Goal: Task Accomplishment & Management: Use online tool/utility

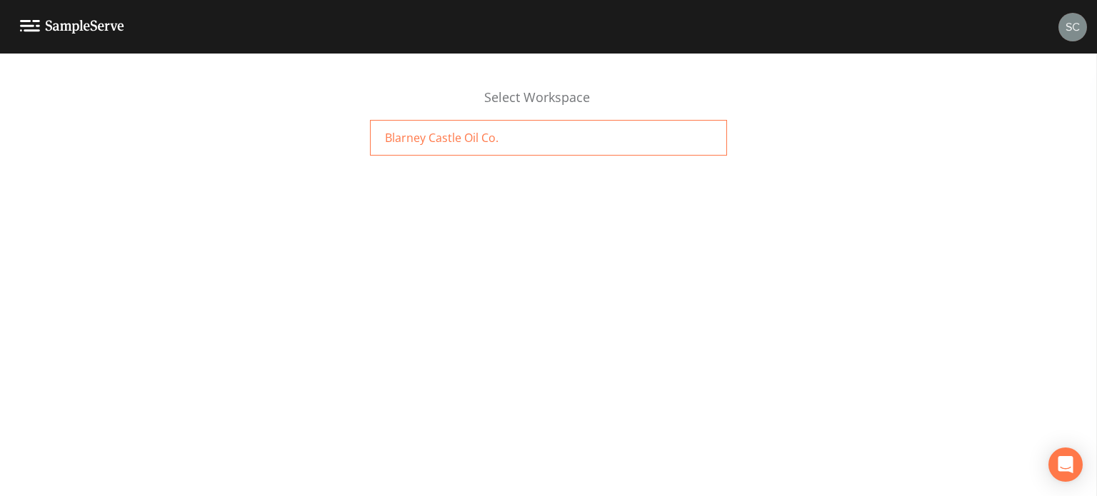
click at [576, 139] on div "Blarney Castle Oil Co." at bounding box center [548, 138] width 357 height 36
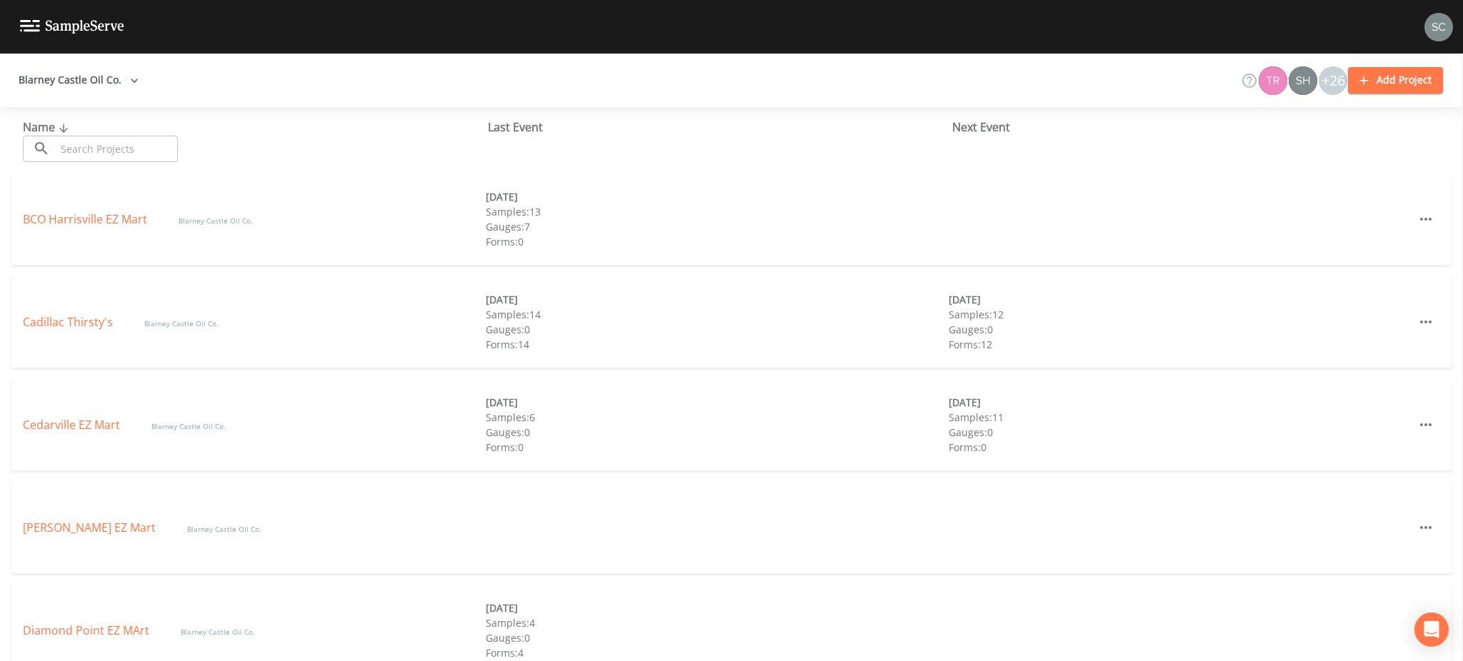
click at [76, 331] on div "Cadillac Thirsty's Blarney Castle Oil Co. [DATE] Samples: 14 Gauges: 0 Forms: 1…" at bounding box center [731, 321] width 1440 height 91
click at [82, 324] on link "Cadillac Thirsty's" at bounding box center [69, 322] width 93 height 16
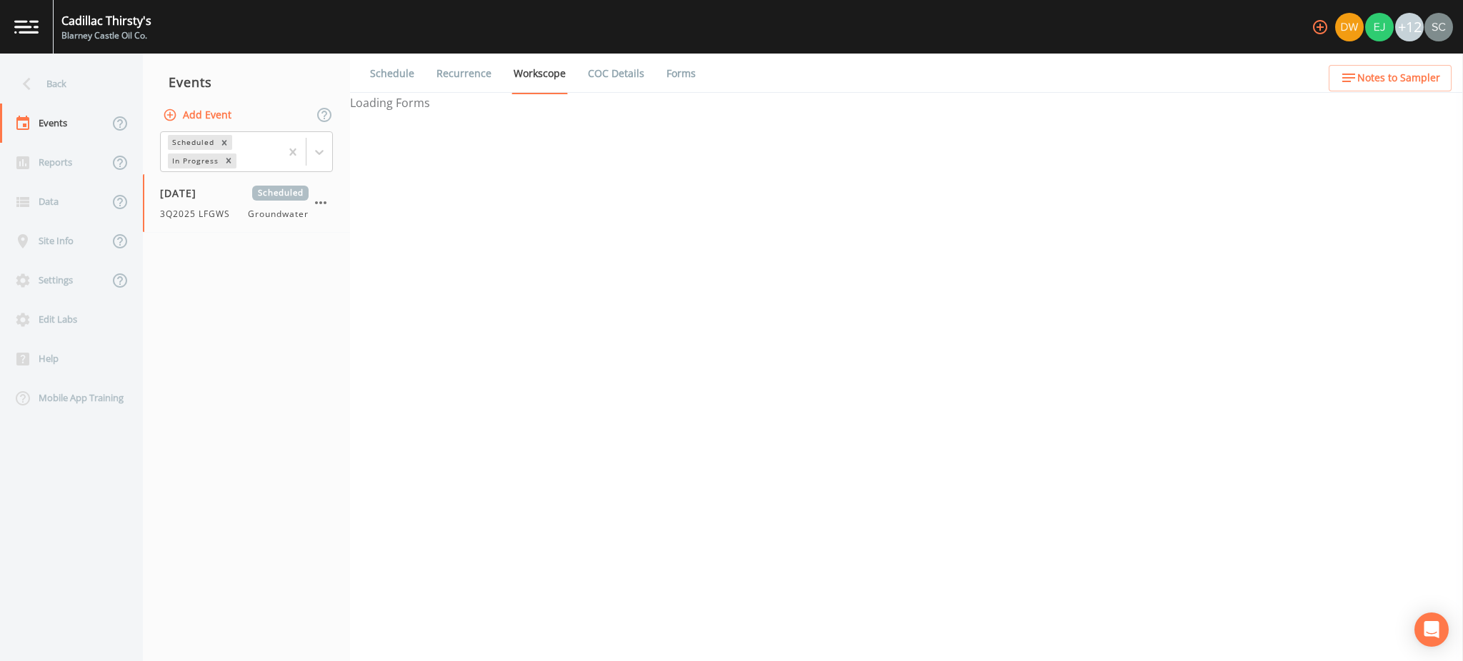
select select "4f082be6-97a7-4f70-a81f-c26a4e896ad7"
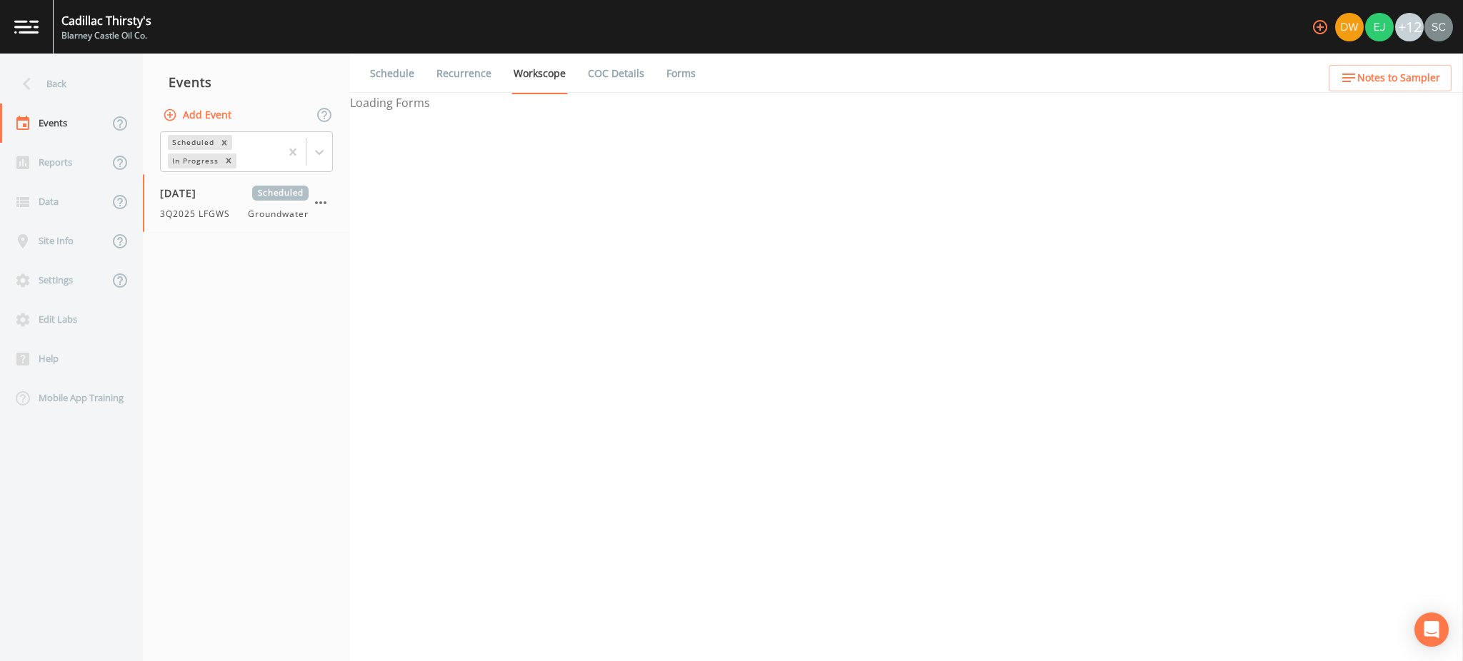
select select "4f082be6-97a7-4f70-a81f-c26a4e896ad7"
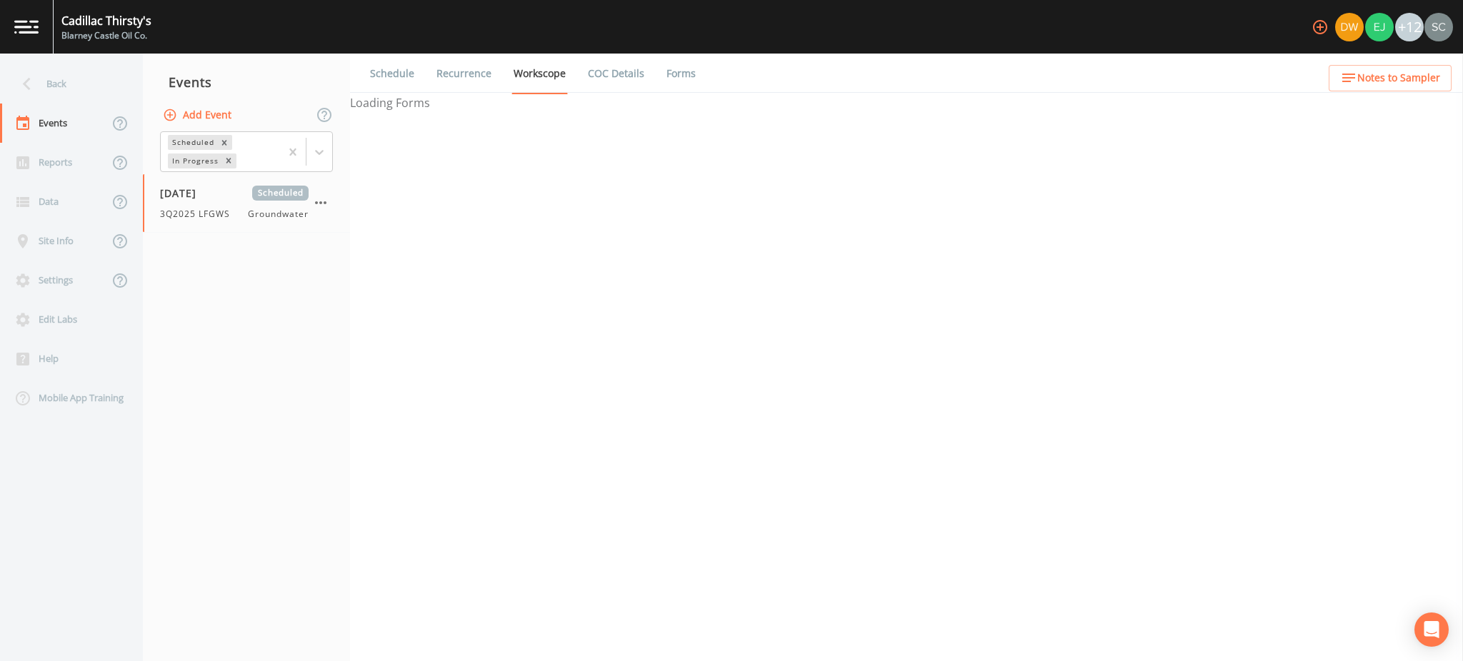
select select "4f082be6-97a7-4f70-a81f-c26a4e896ad7"
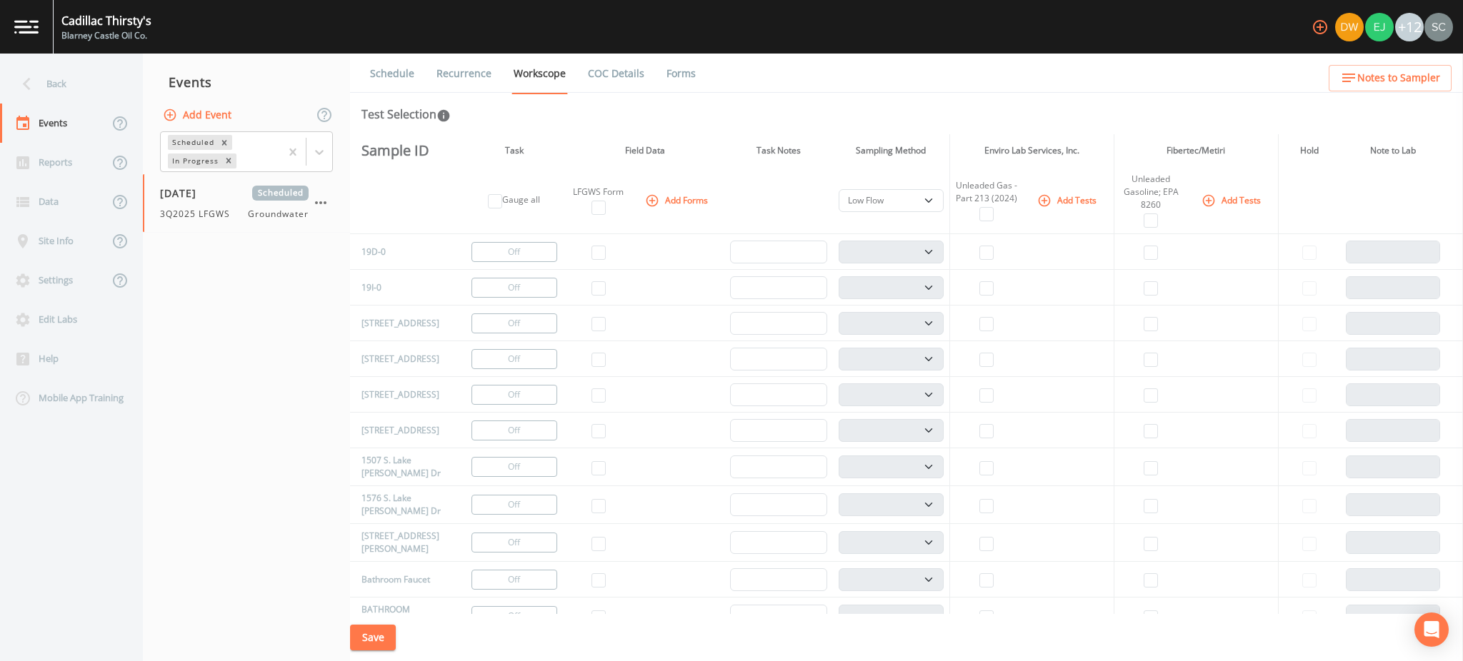
scroll to position [190, 0]
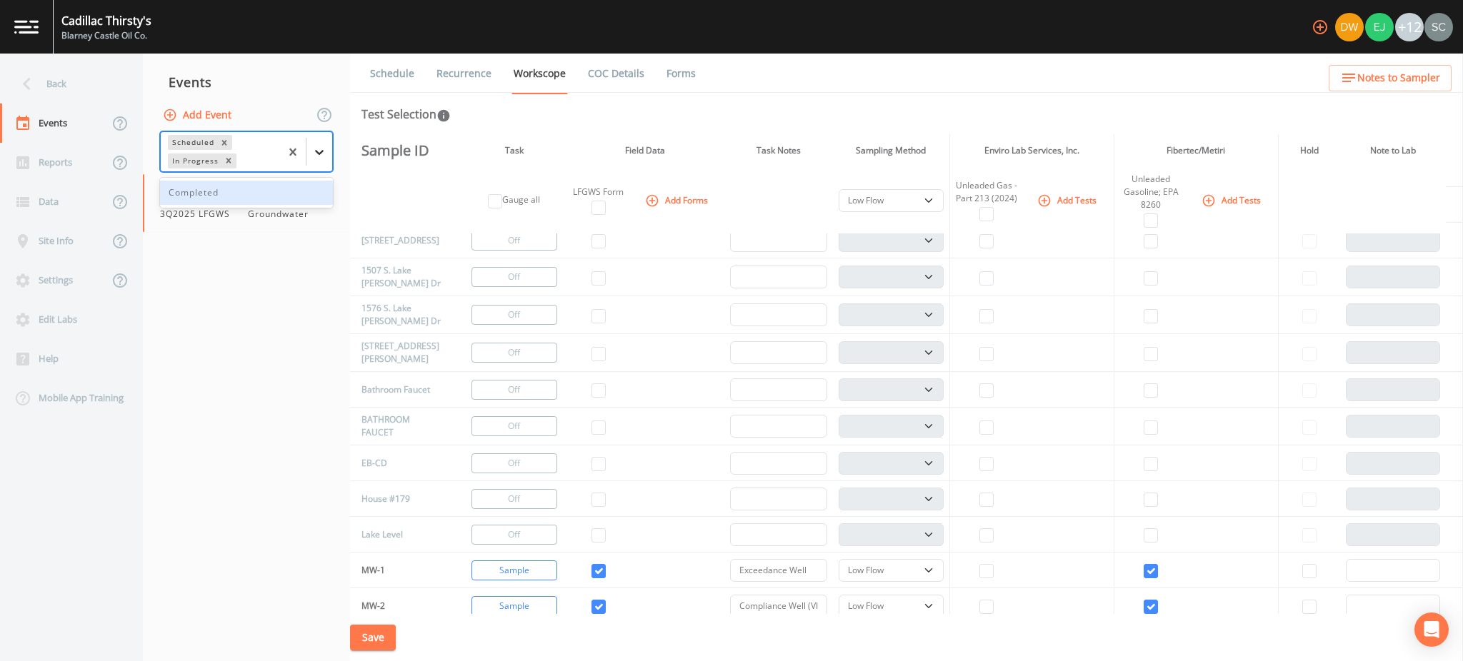
click at [320, 145] on icon at bounding box center [319, 152] width 14 height 14
click at [224, 158] on icon "Remove In Progress" at bounding box center [229, 161] width 10 height 10
click at [236, 200] on div "Completed" at bounding box center [246, 203] width 173 height 24
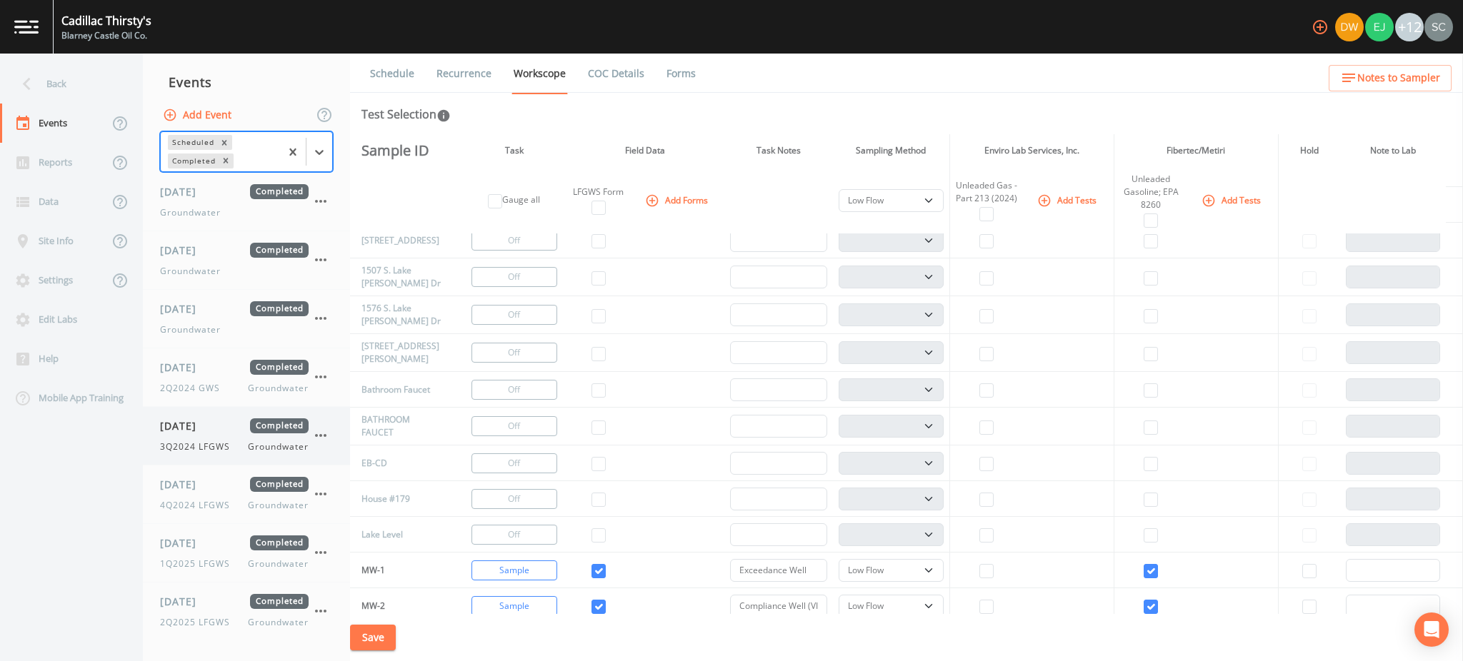
scroll to position [823, 0]
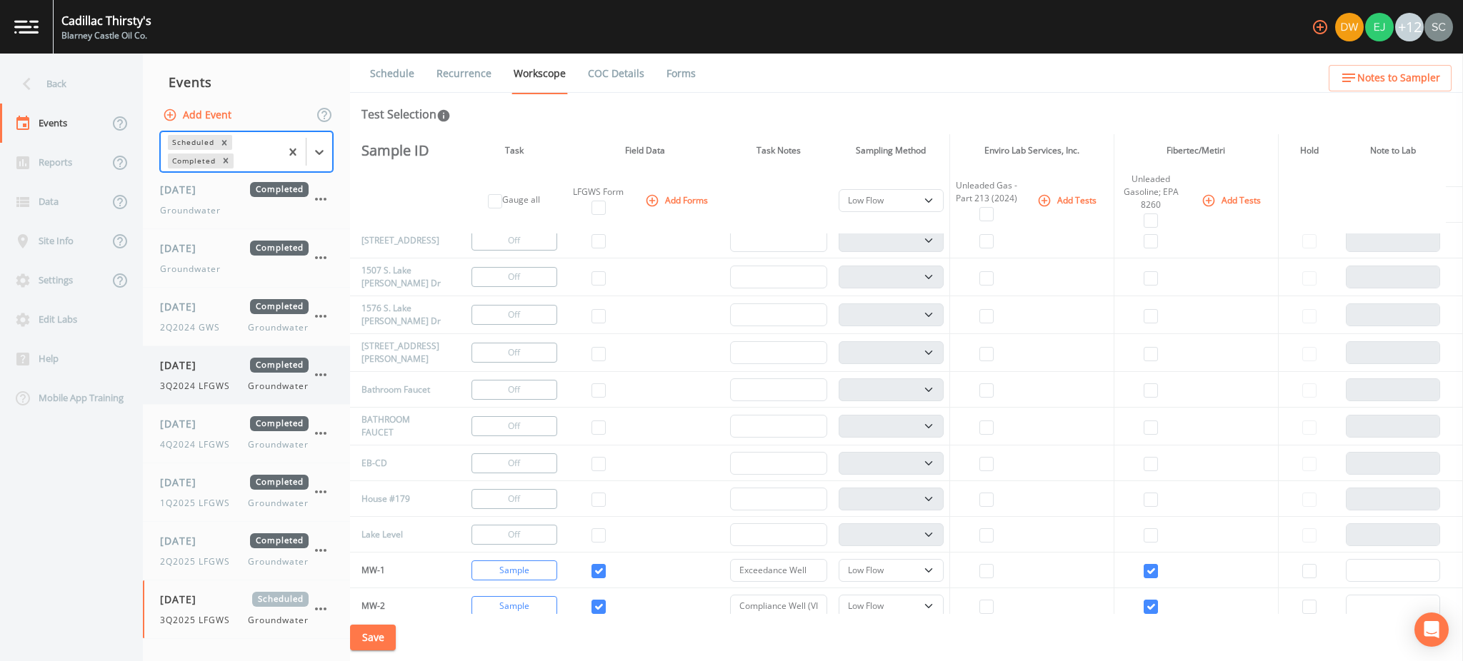
click at [206, 364] on span "[DATE]" at bounding box center [183, 365] width 46 height 15
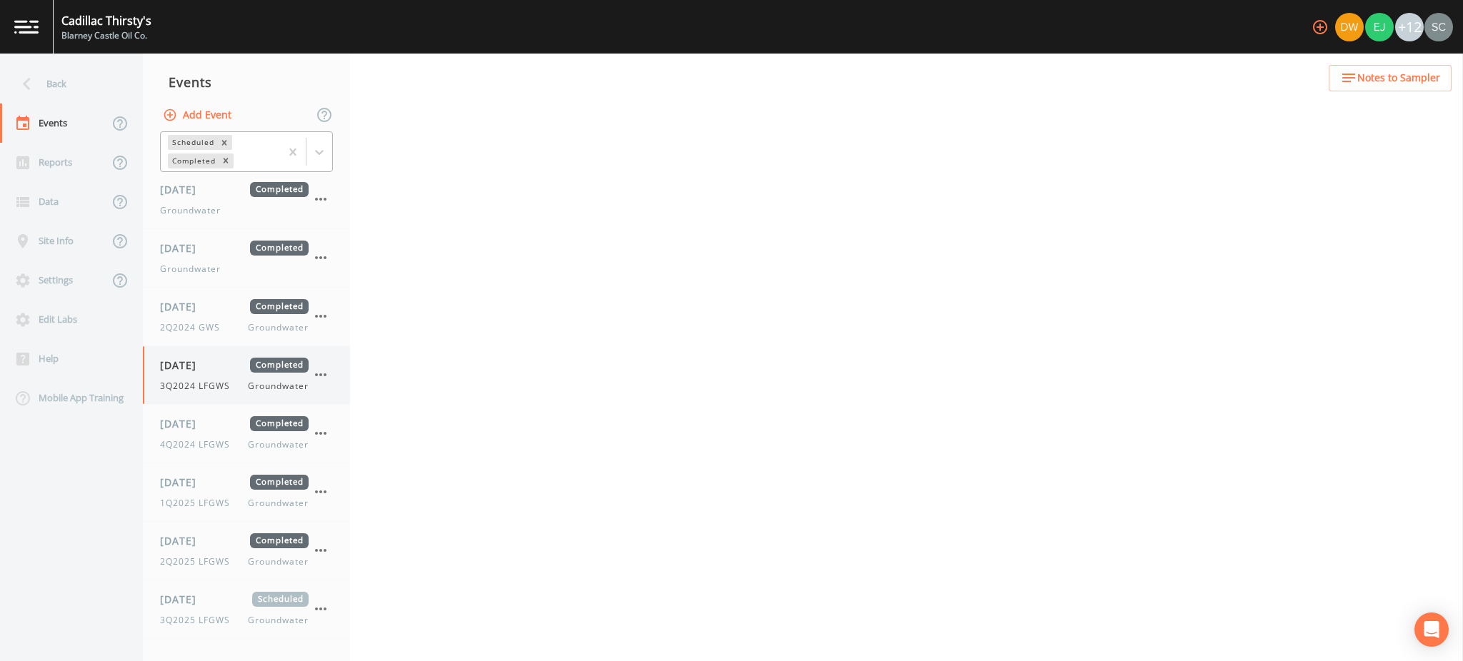
select select "4f082be6-97a7-4f70-a81f-c26a4e896ad7"
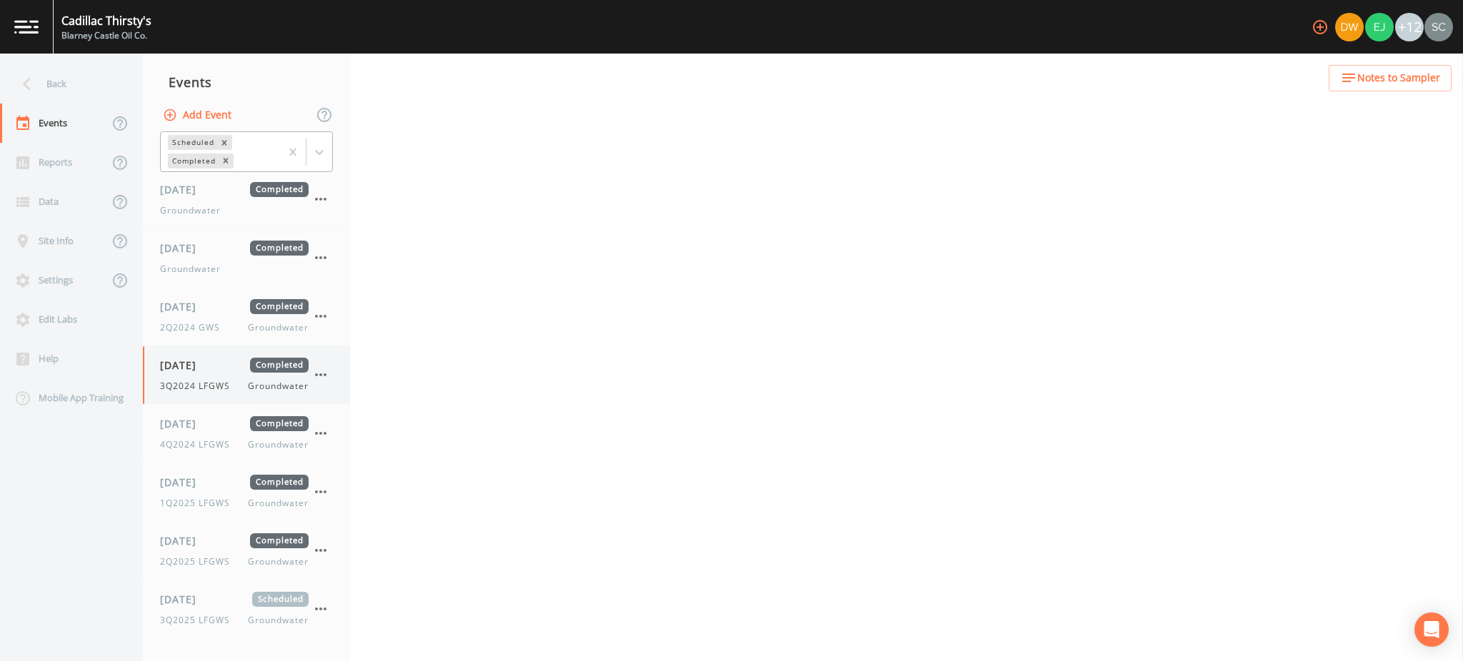
select select "4f082be6-97a7-4f70-a81f-c26a4e896ad7"
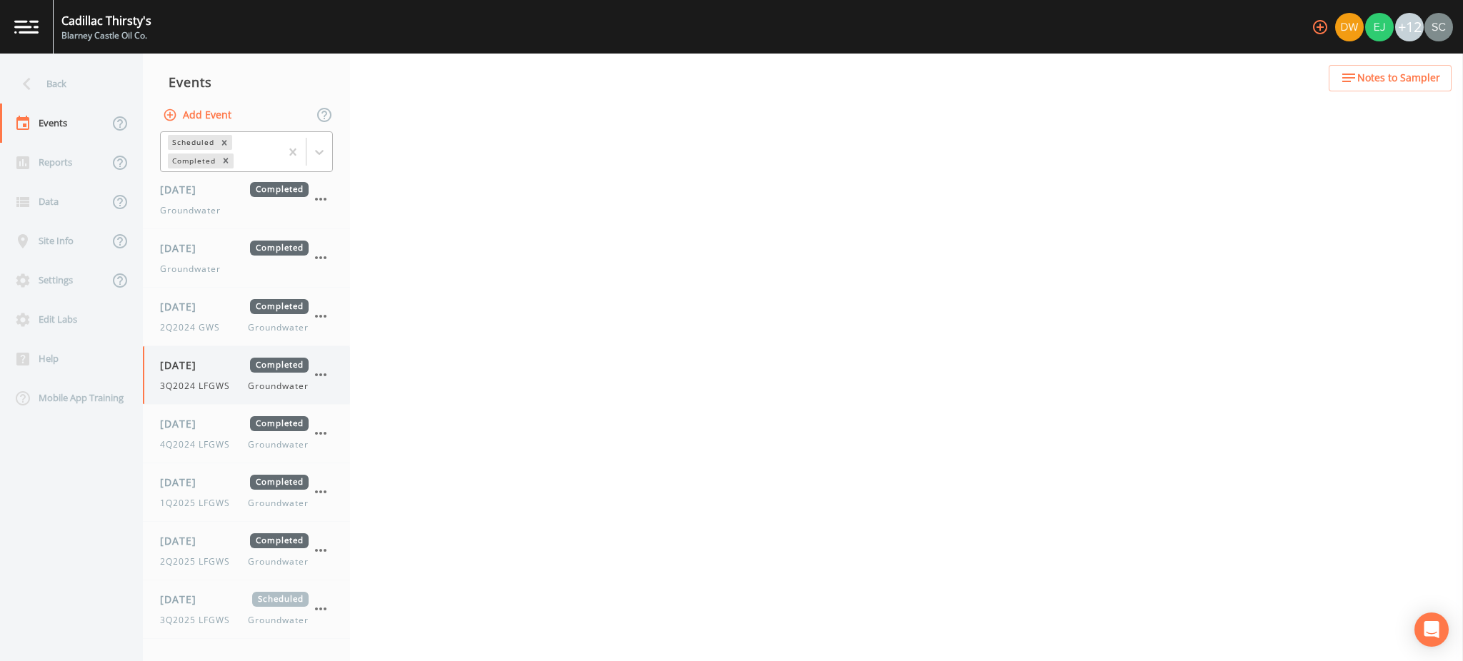
select select "4f082be6-97a7-4f70-a81f-c26a4e896ad7"
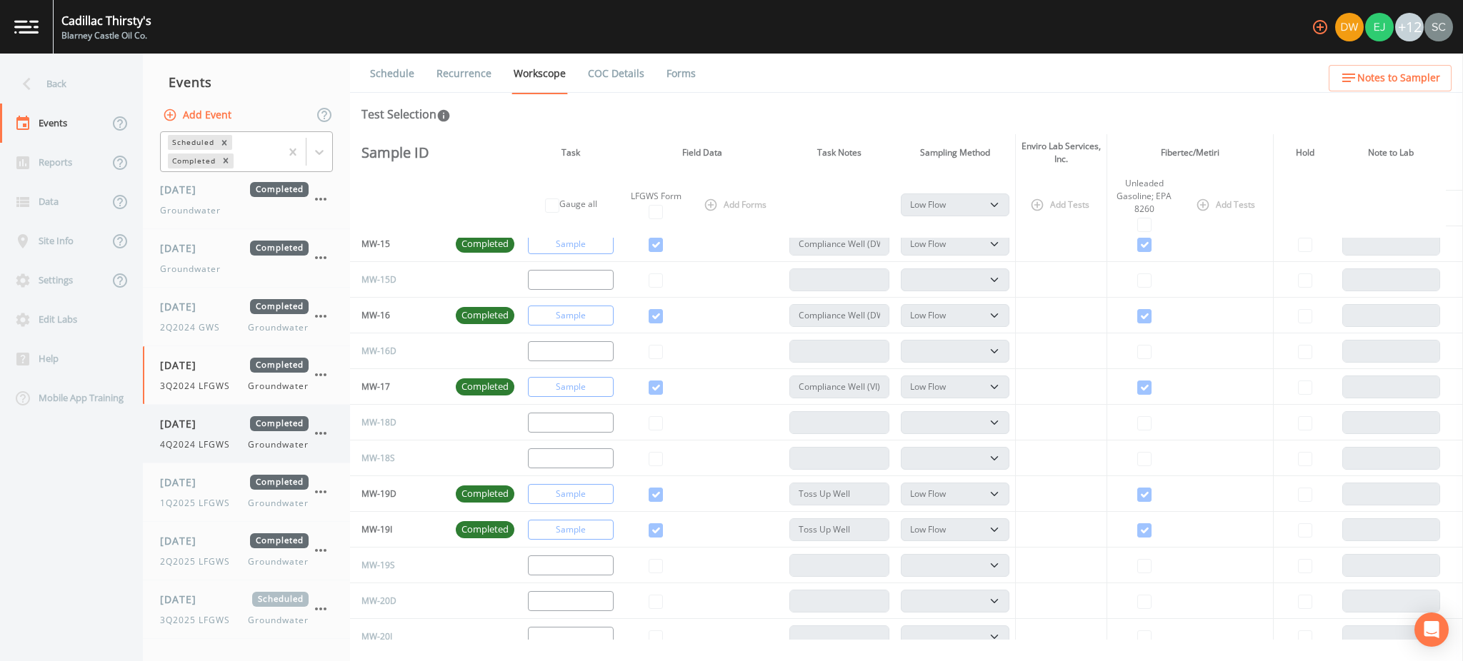
scroll to position [1238, 0]
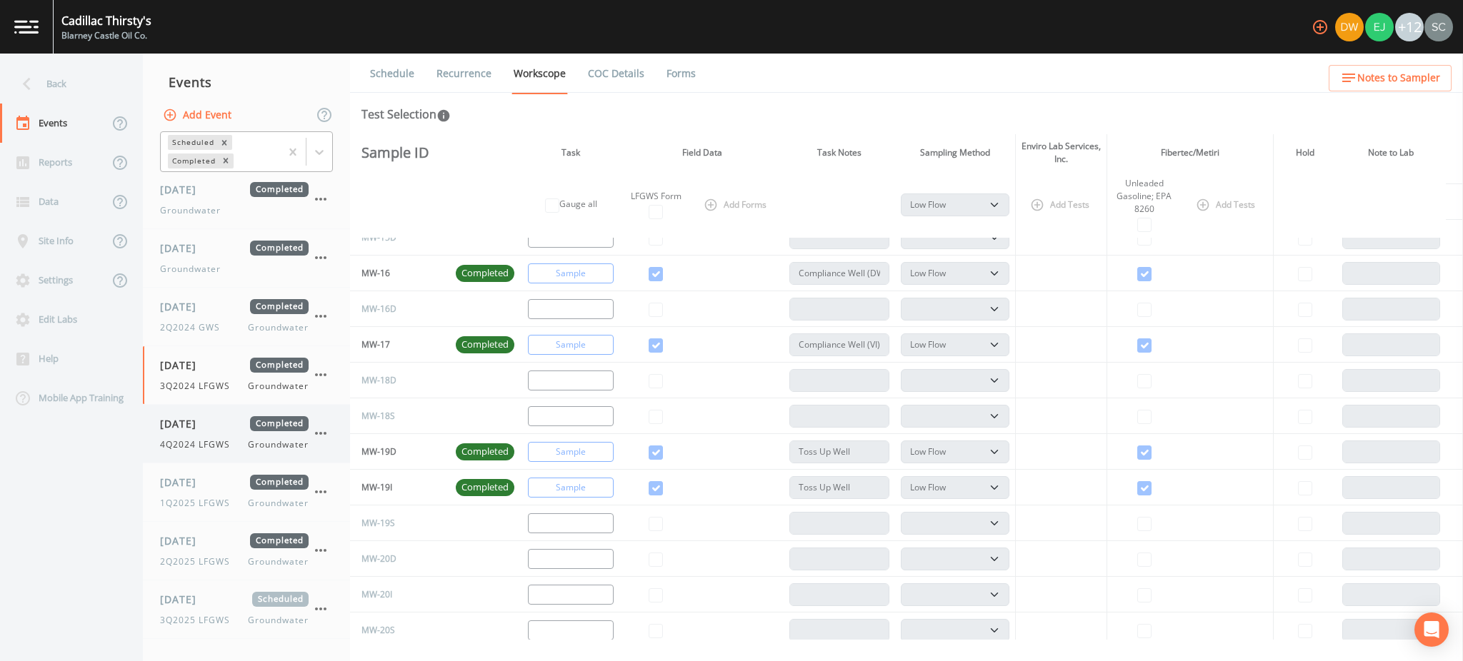
click at [169, 419] on span "[DATE]" at bounding box center [183, 423] width 46 height 15
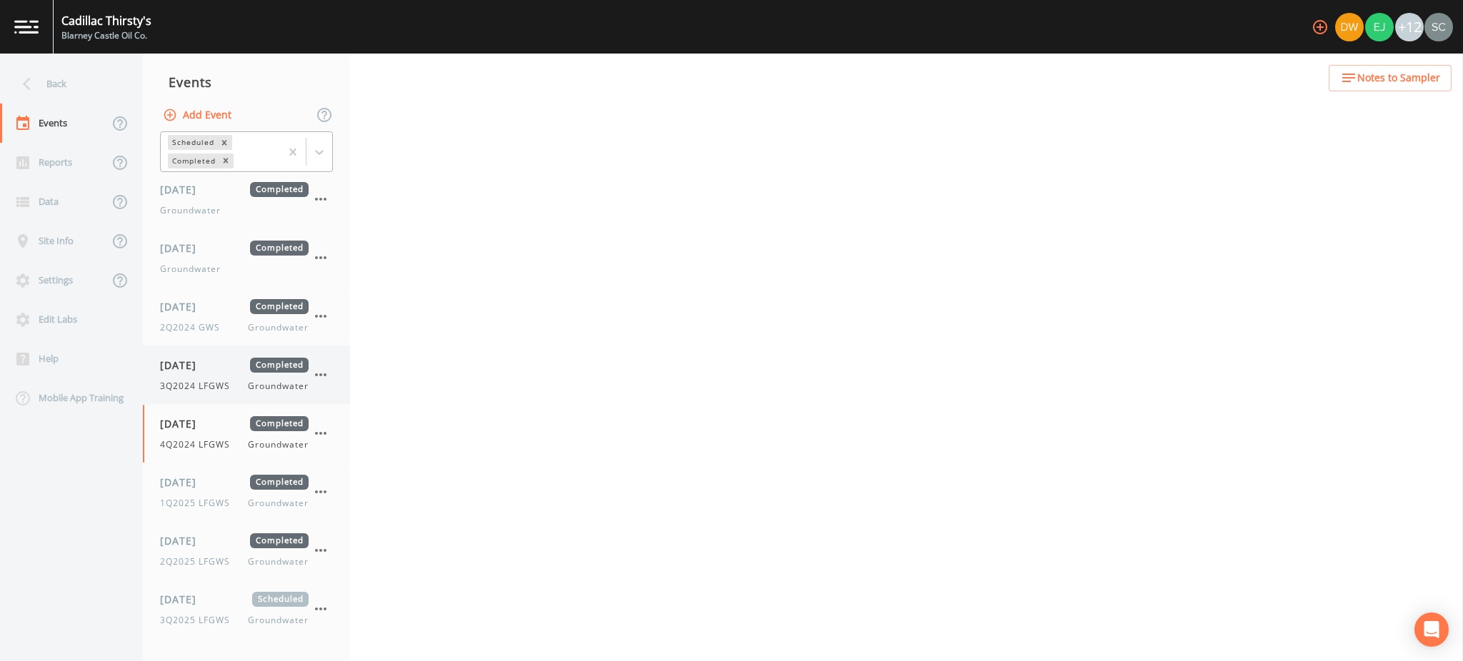
select select "4f082be6-97a7-4f70-a81f-c26a4e896ad7"
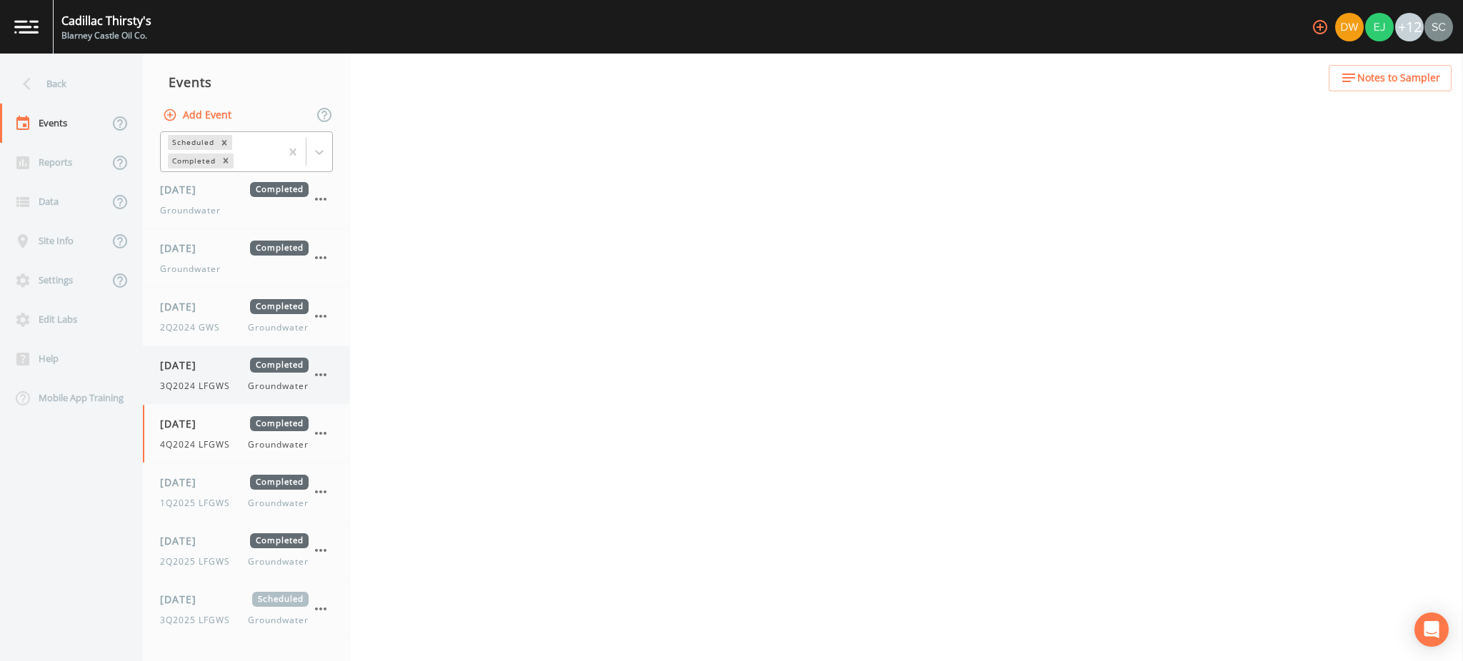
select select "4f082be6-97a7-4f70-a81f-c26a4e896ad7"
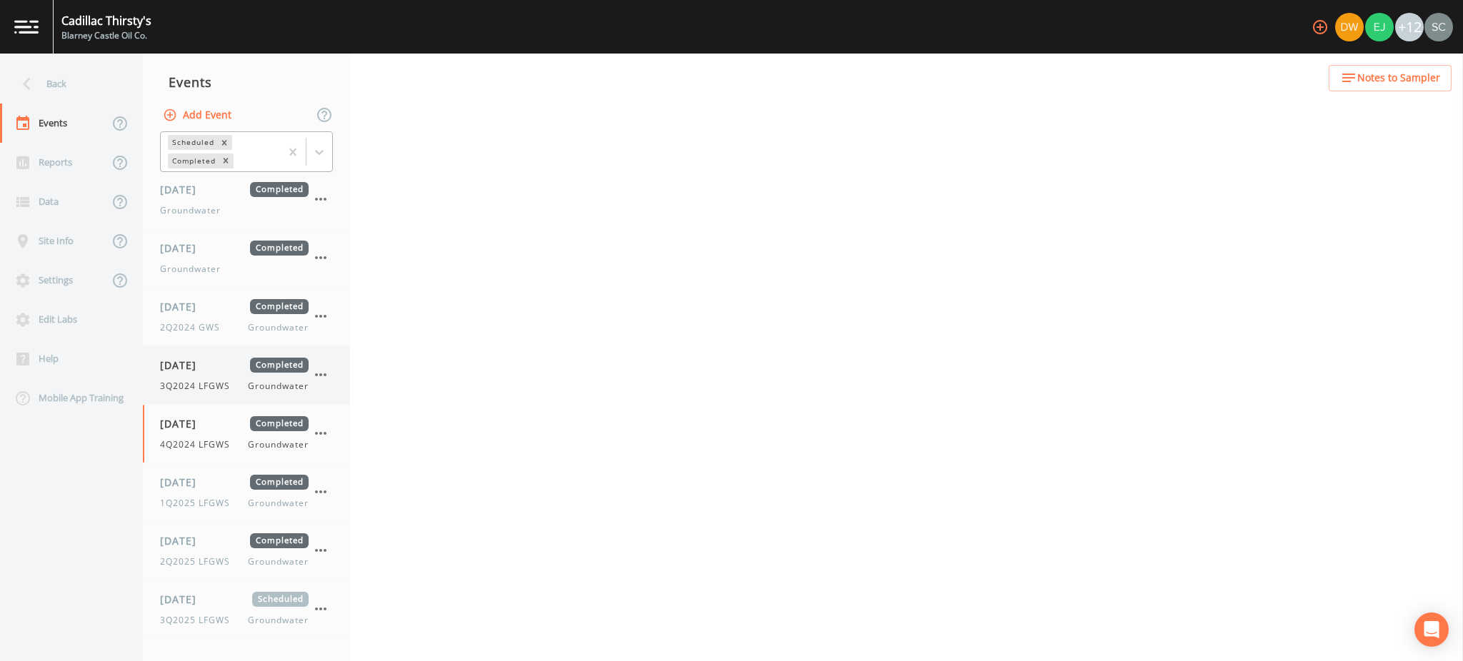
select select "4f082be6-97a7-4f70-a81f-c26a4e896ad7"
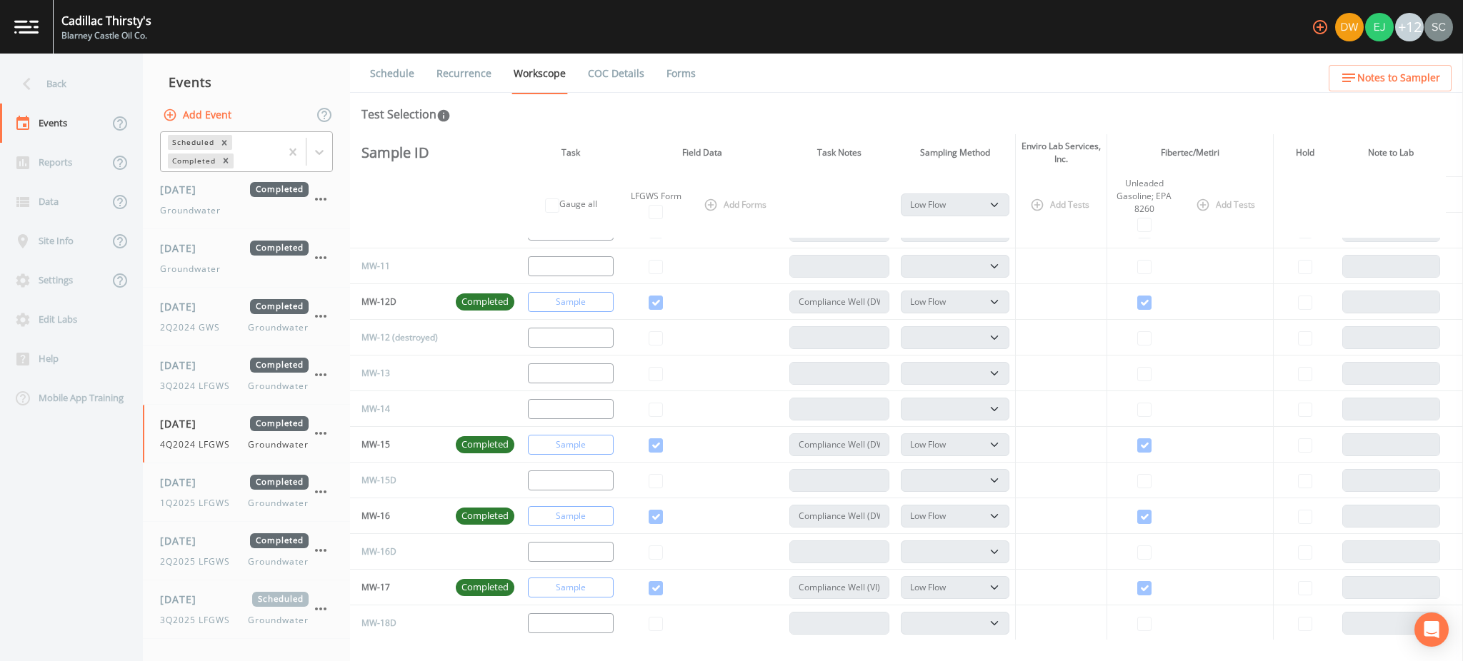
scroll to position [1333, 0]
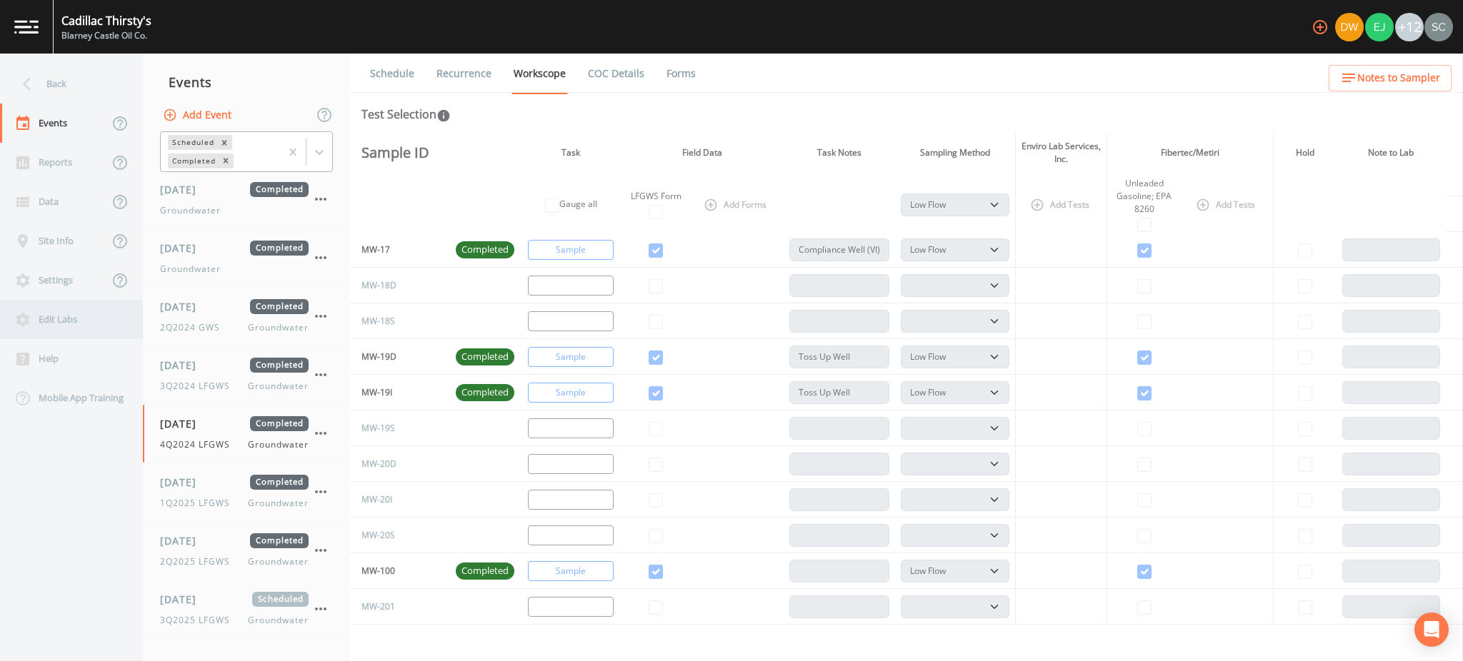
click at [66, 313] on div "Edit Labs" at bounding box center [64, 319] width 129 height 39
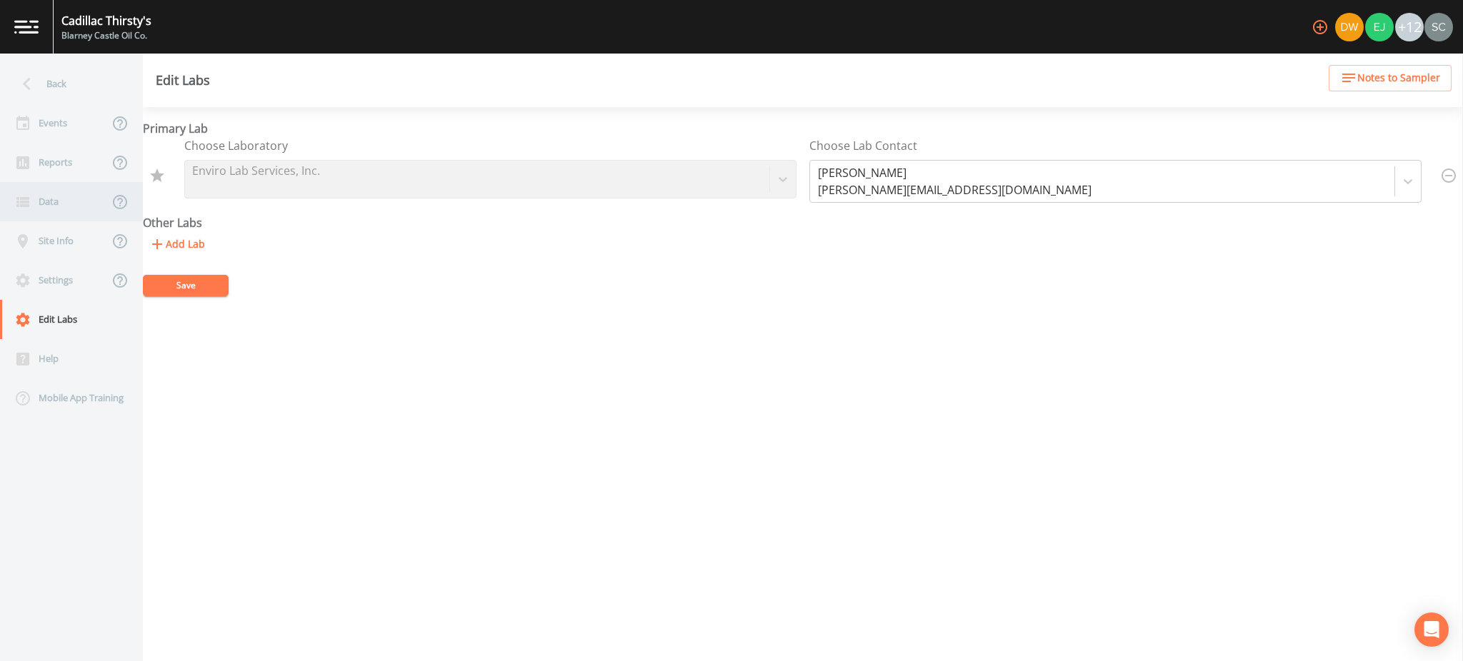
click at [86, 206] on div "Data" at bounding box center [54, 201] width 109 height 39
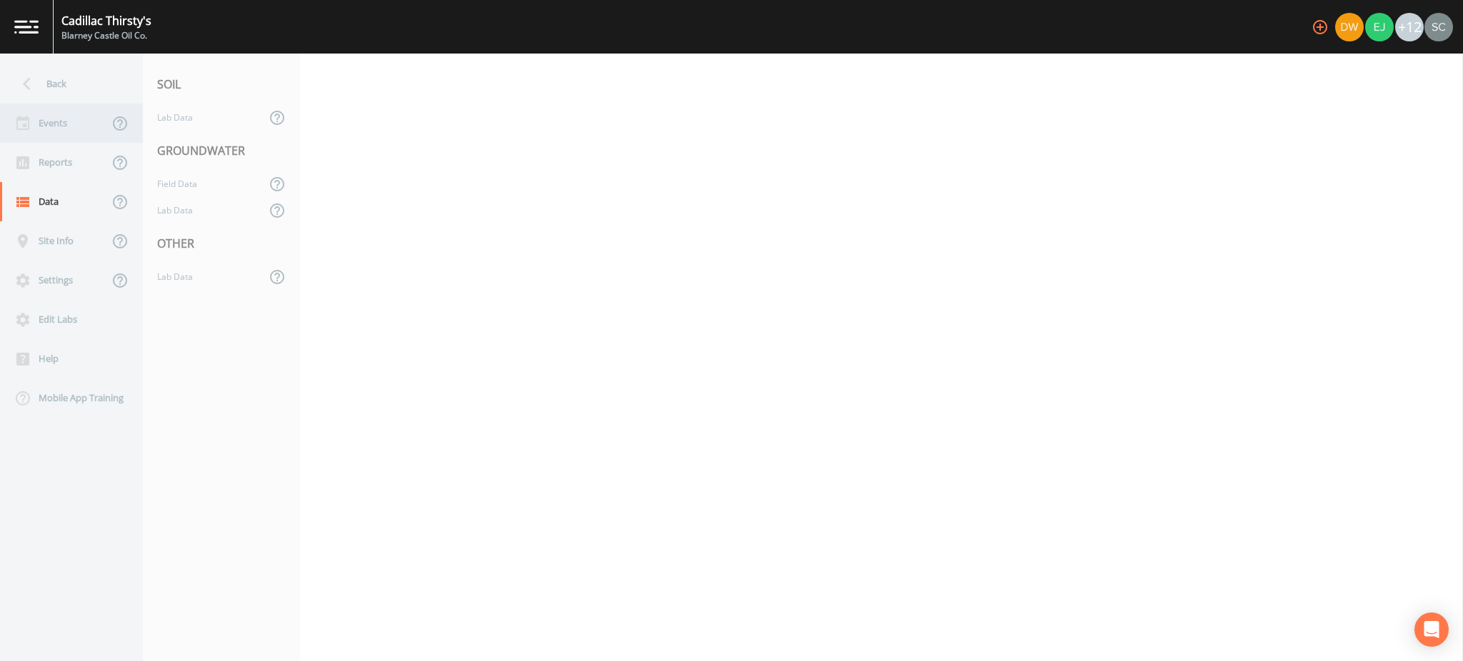
click at [92, 141] on div "Events" at bounding box center [54, 123] width 109 height 39
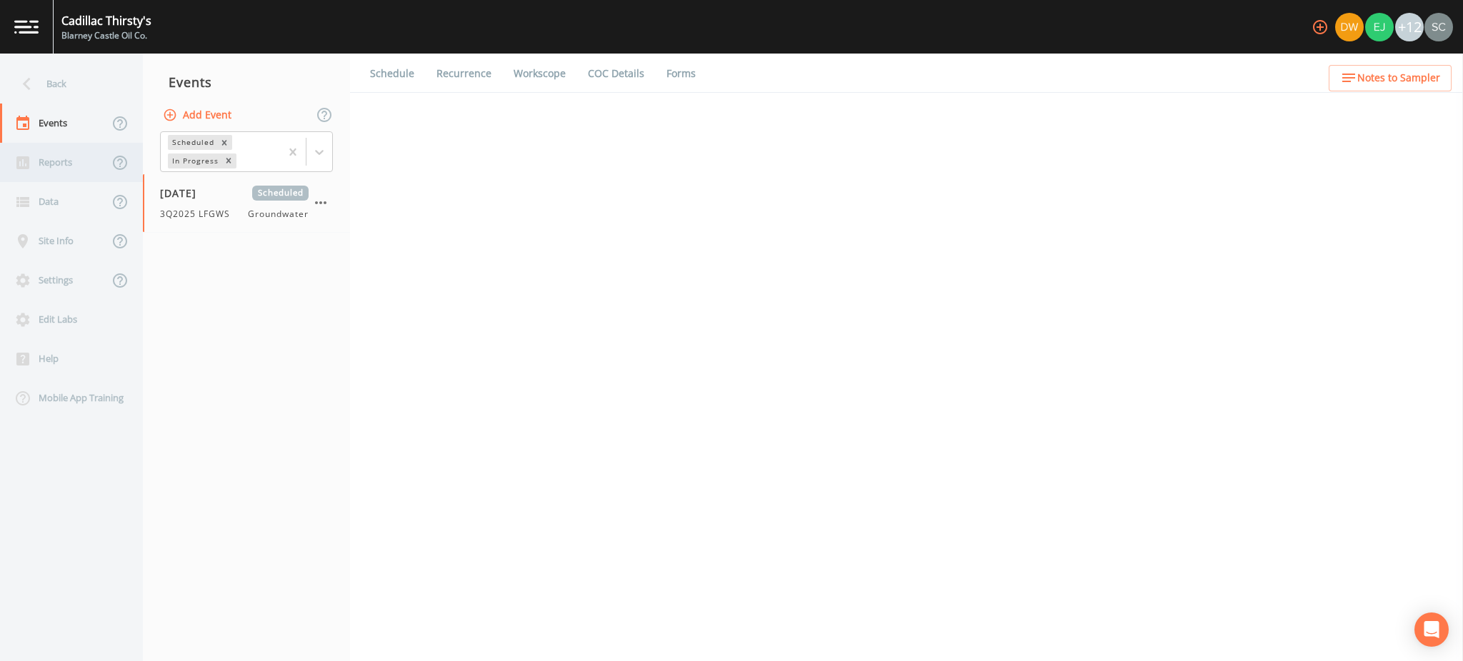
select select "4f082be6-97a7-4f70-a81f-c26a4e896ad7"
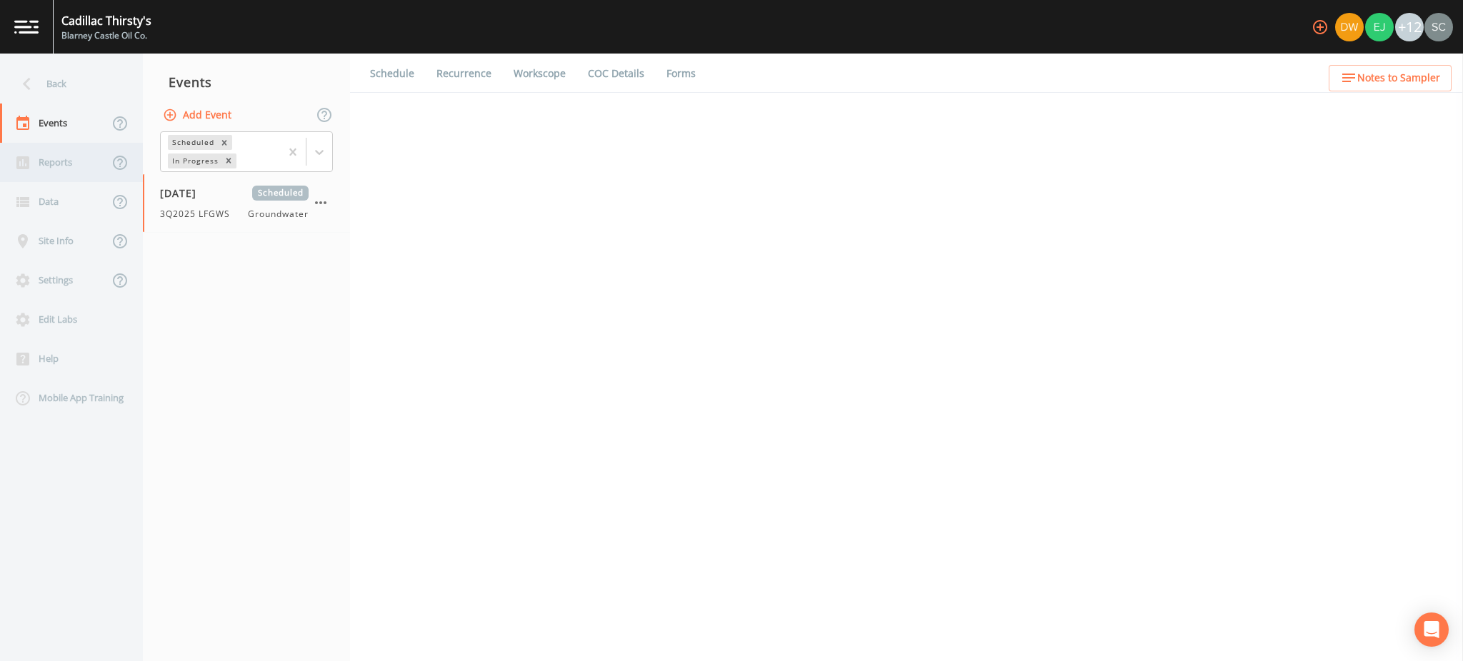
select select "4f082be6-97a7-4f70-a81f-c26a4e896ad7"
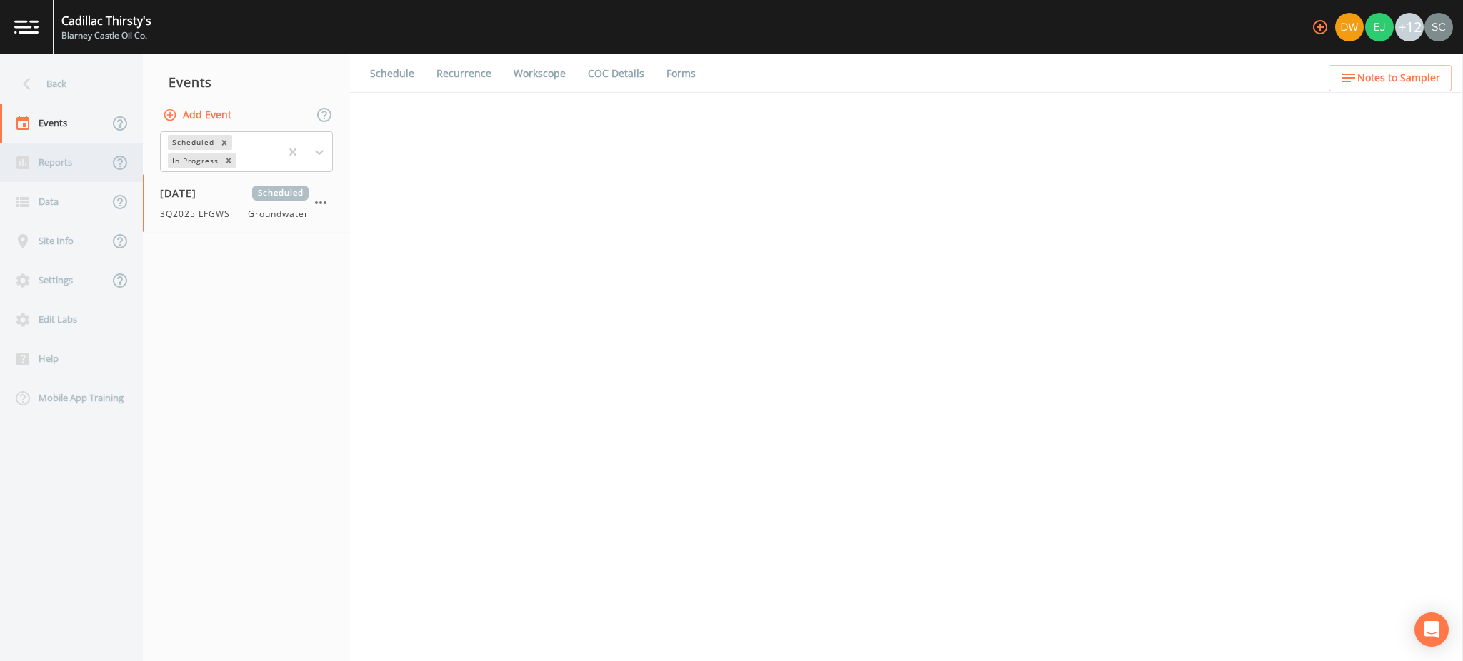
select select "4f082be6-97a7-4f70-a81f-c26a4e896ad7"
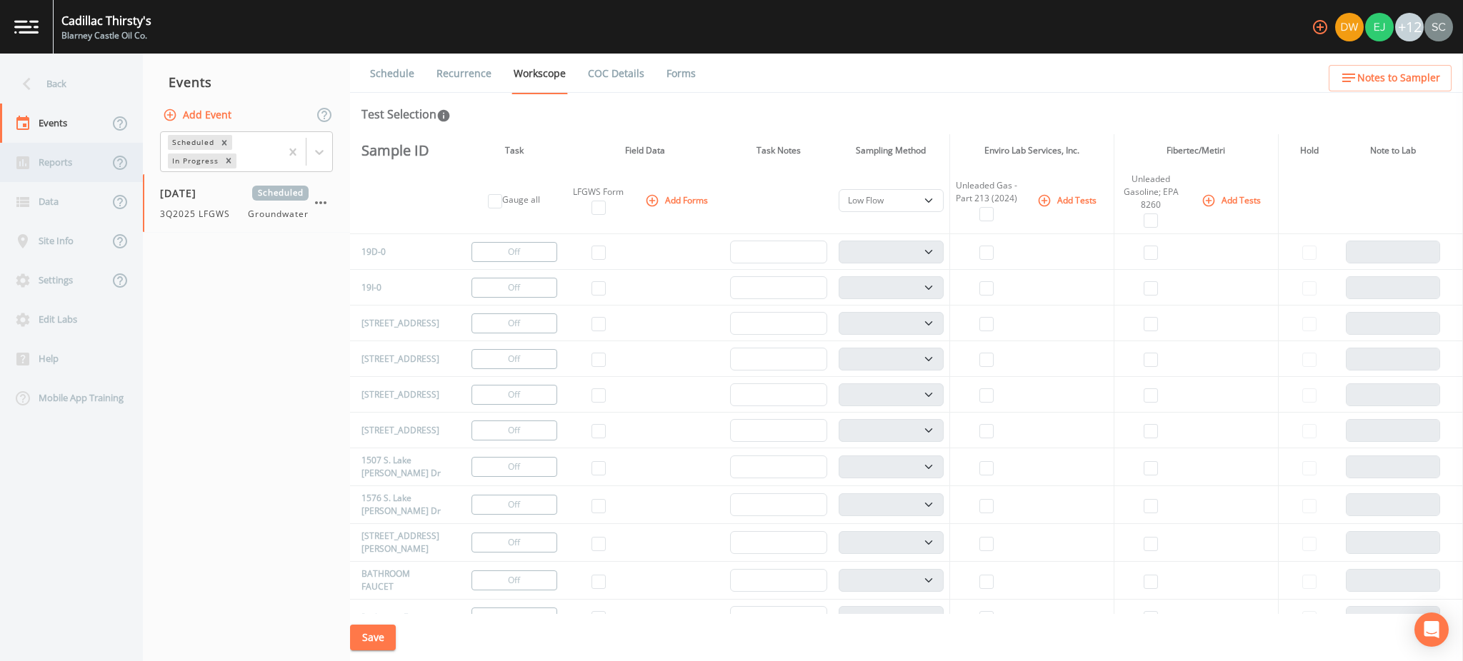
click at [74, 161] on div "Reports" at bounding box center [54, 162] width 109 height 39
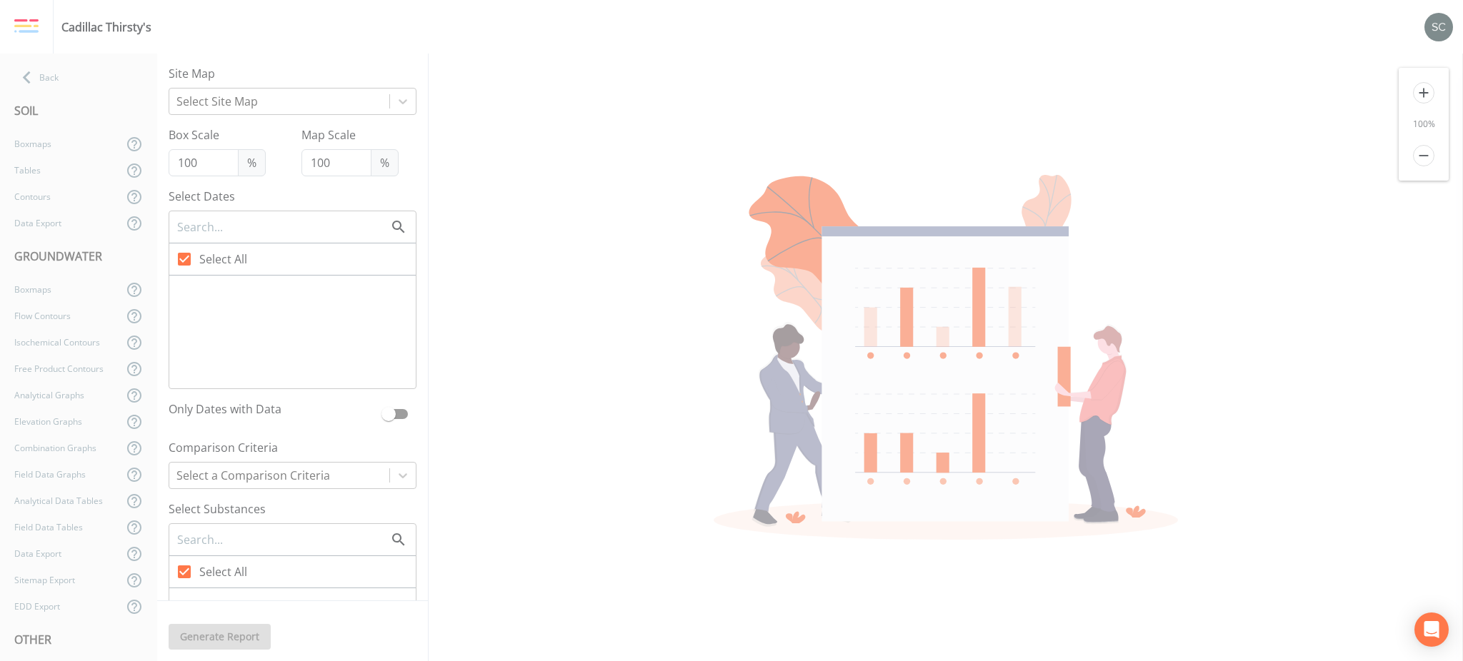
type input "125"
checkbox input "false"
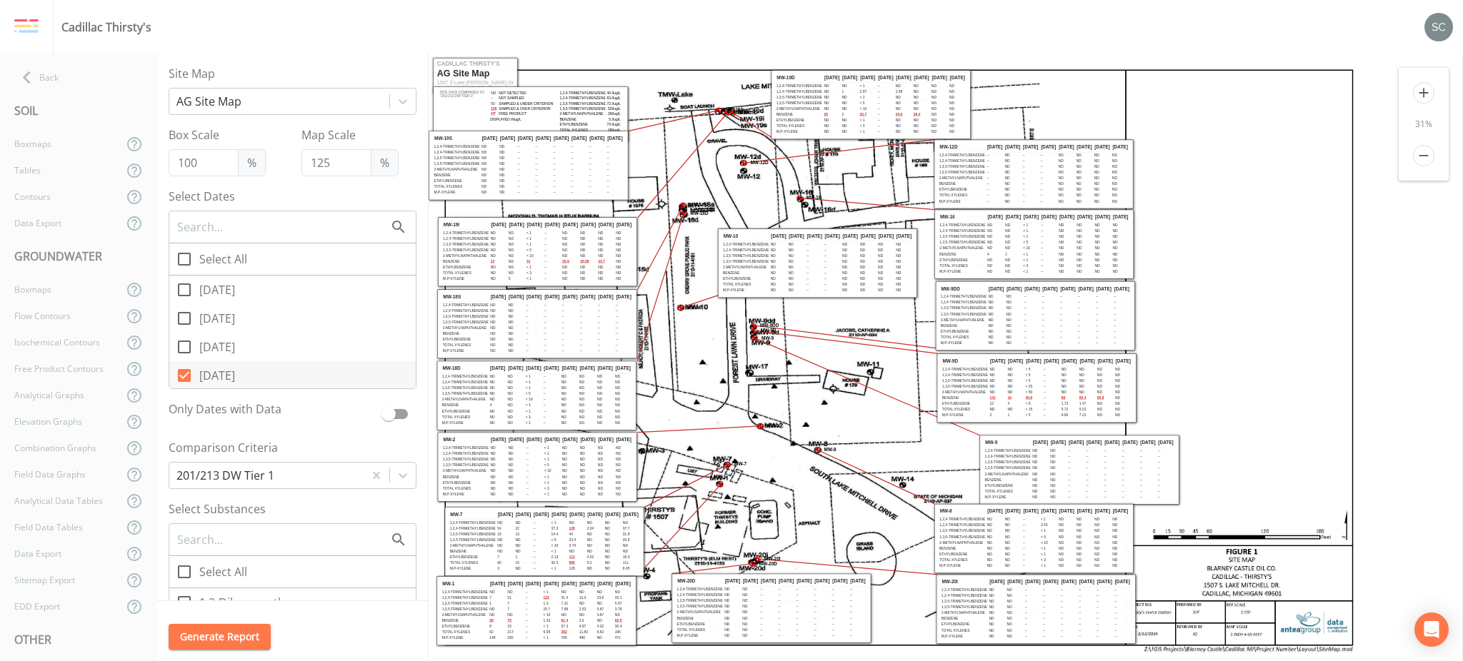
click at [246, 254] on label "Select All" at bounding box center [292, 260] width 246 height 32
click at [184, 254] on input "Select All" at bounding box center [176, 251] width 14 height 14
checkbox input "true"
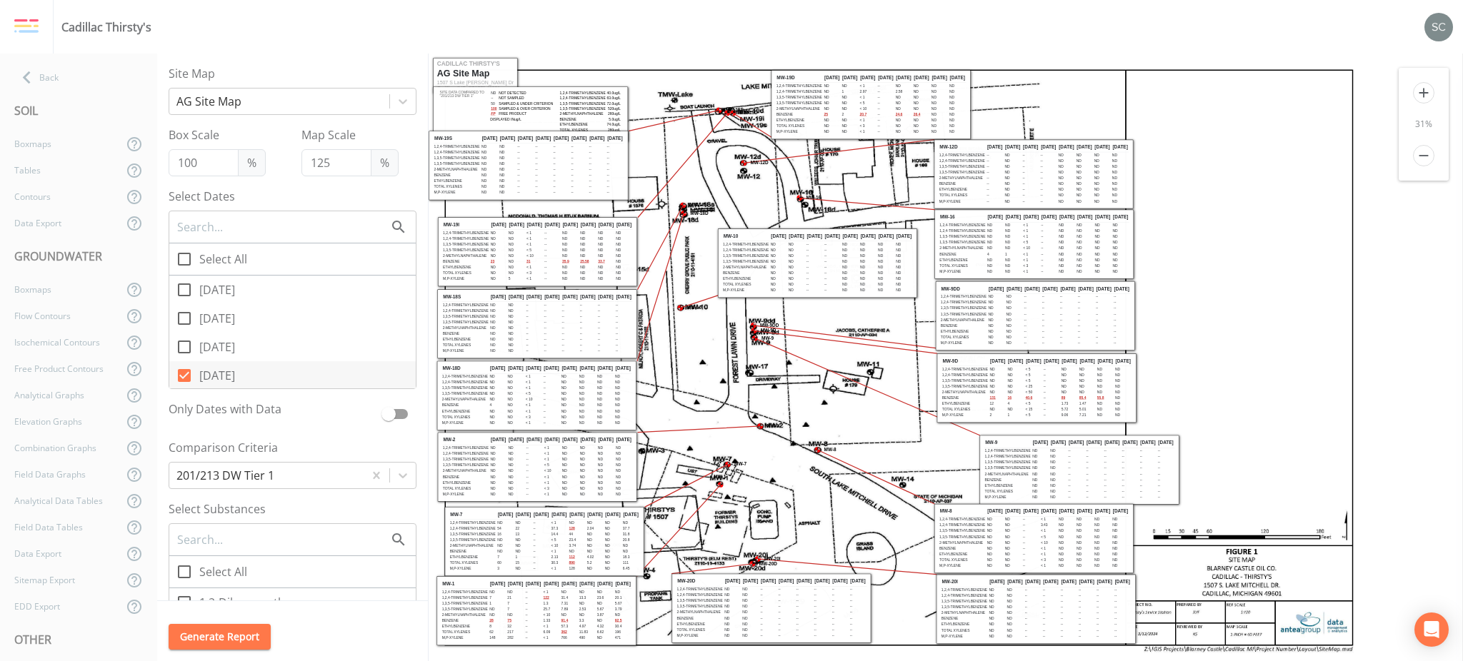
checkbox input "true"
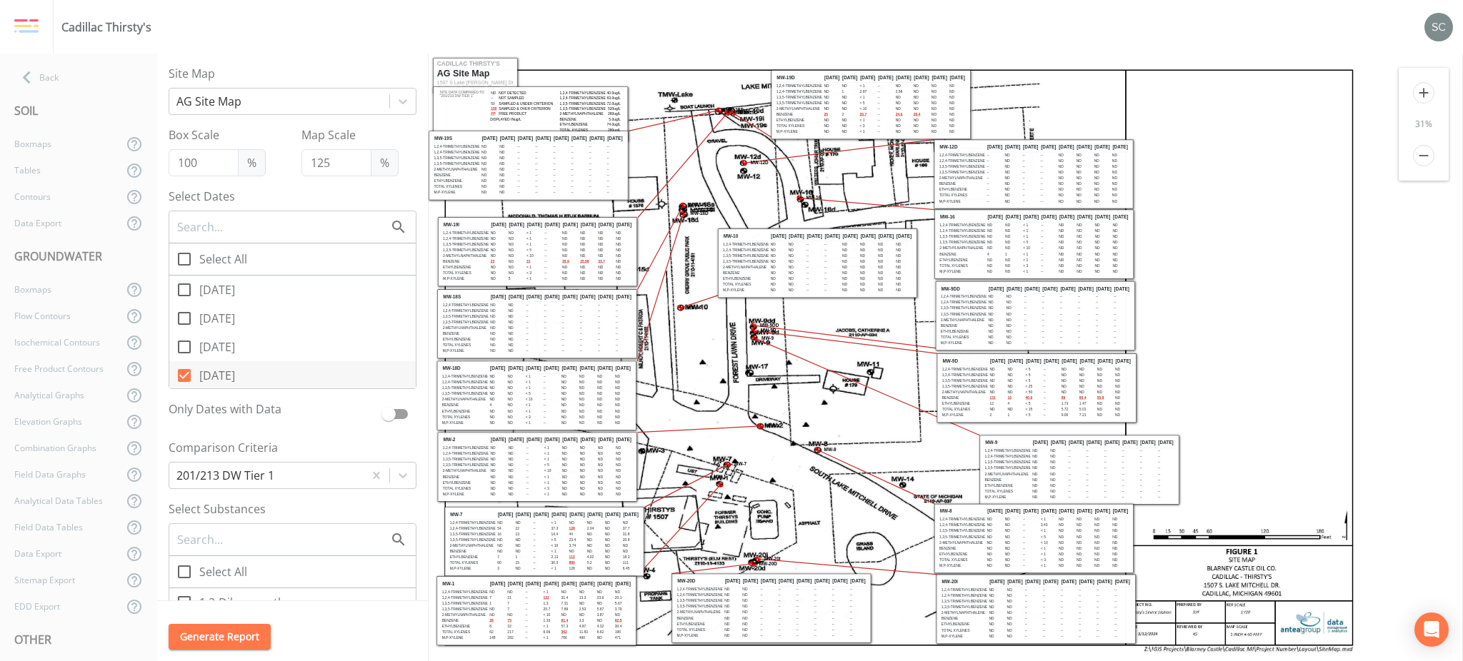
checkbox input "true"
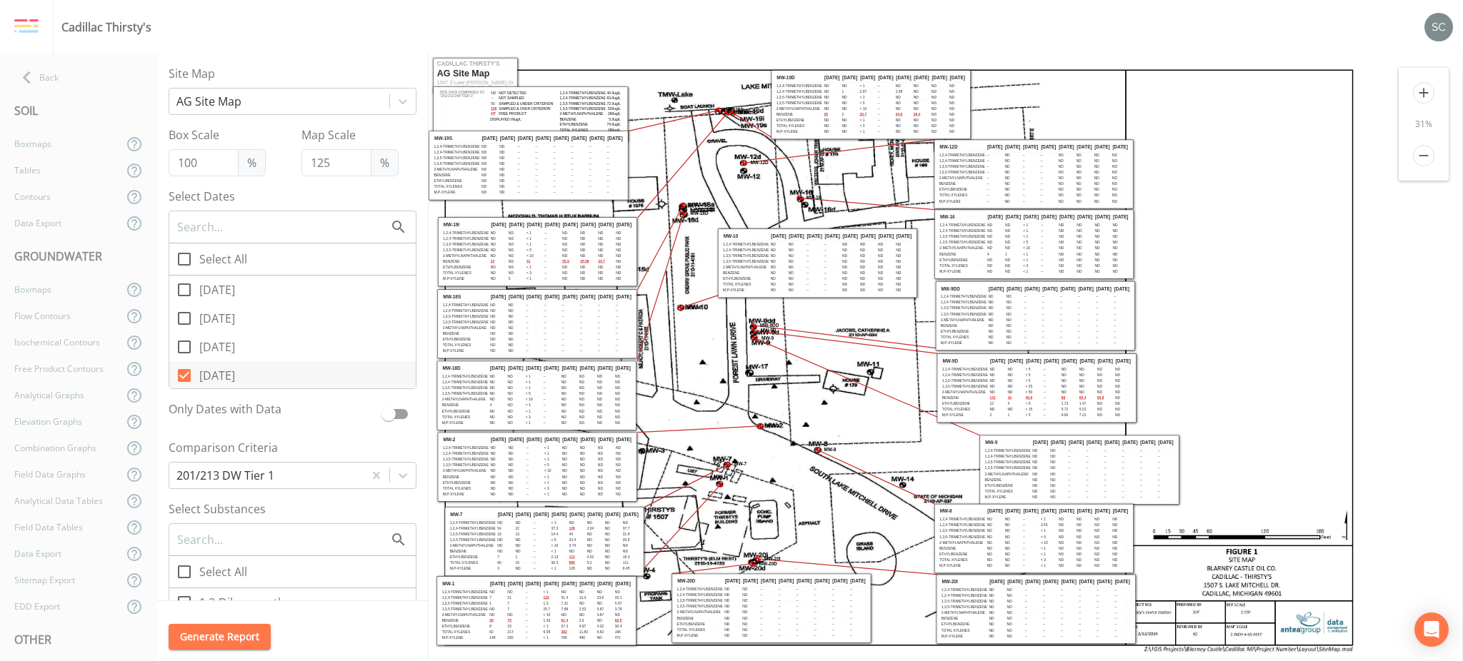
checkbox input "true"
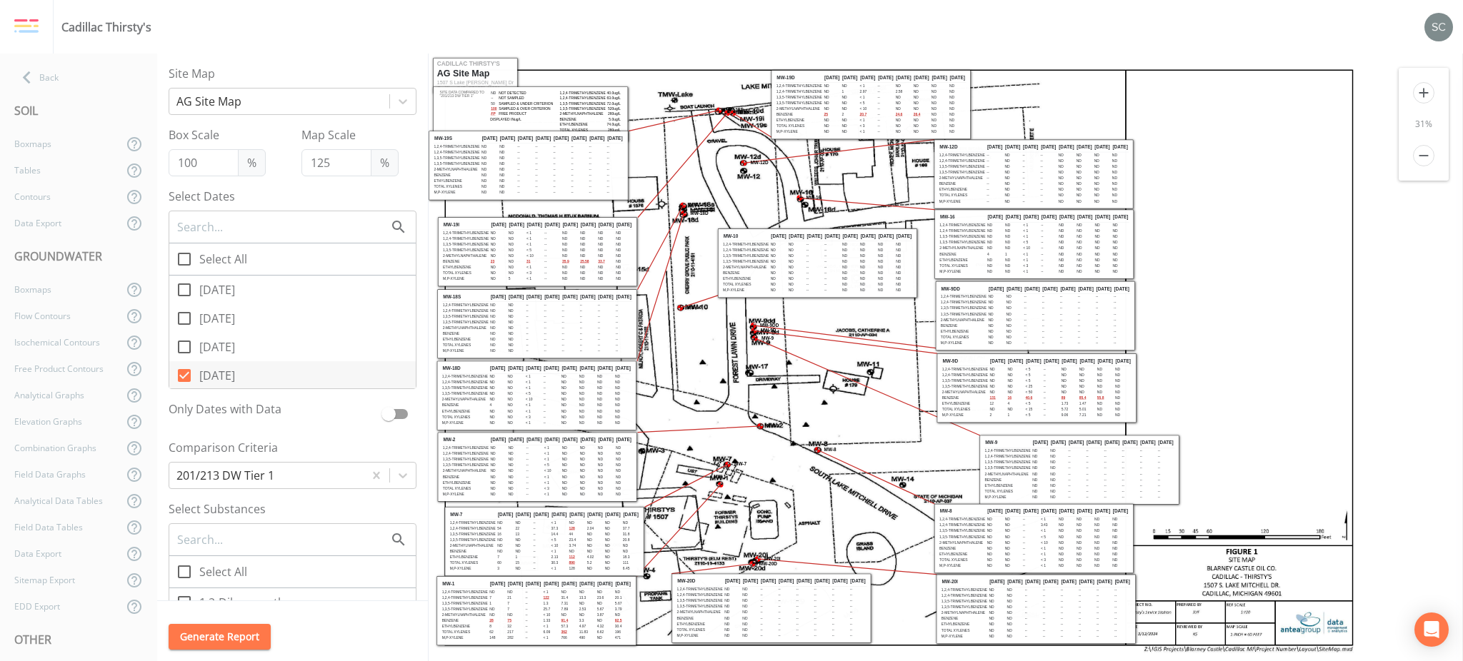
checkbox input "true"
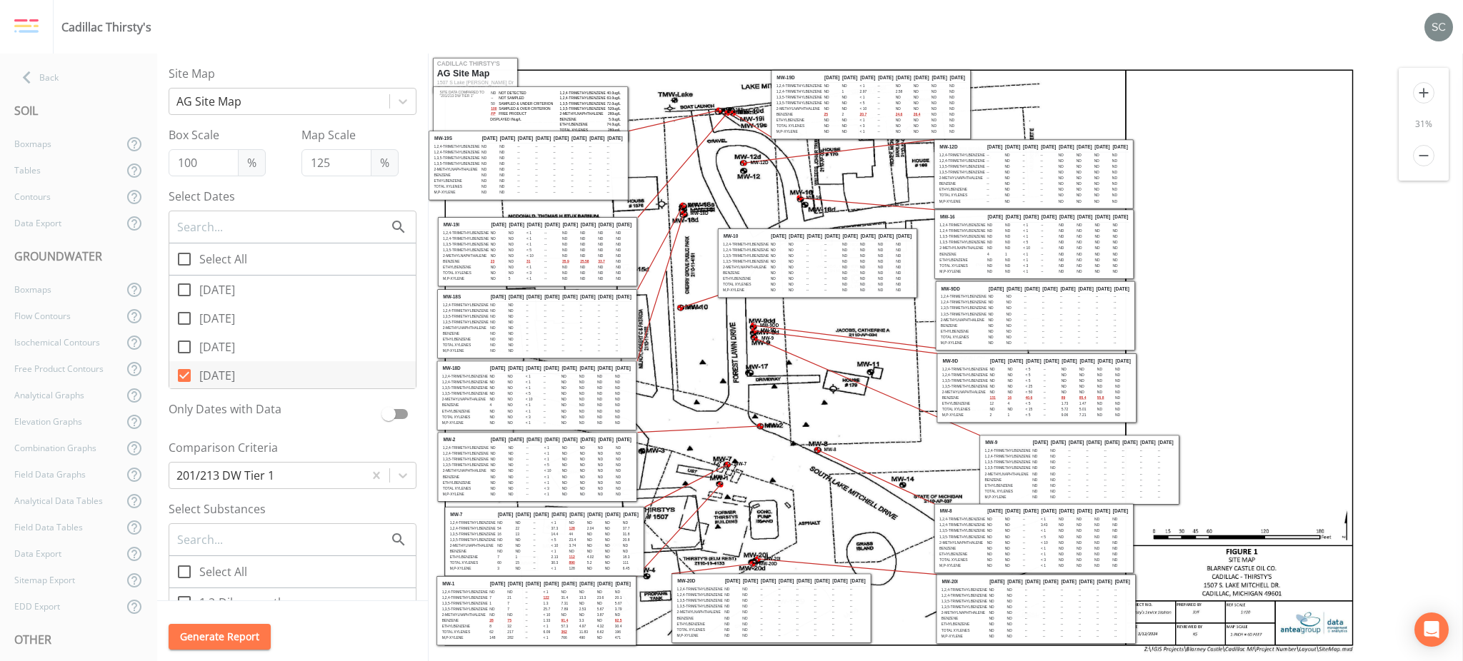
checkbox input "true"
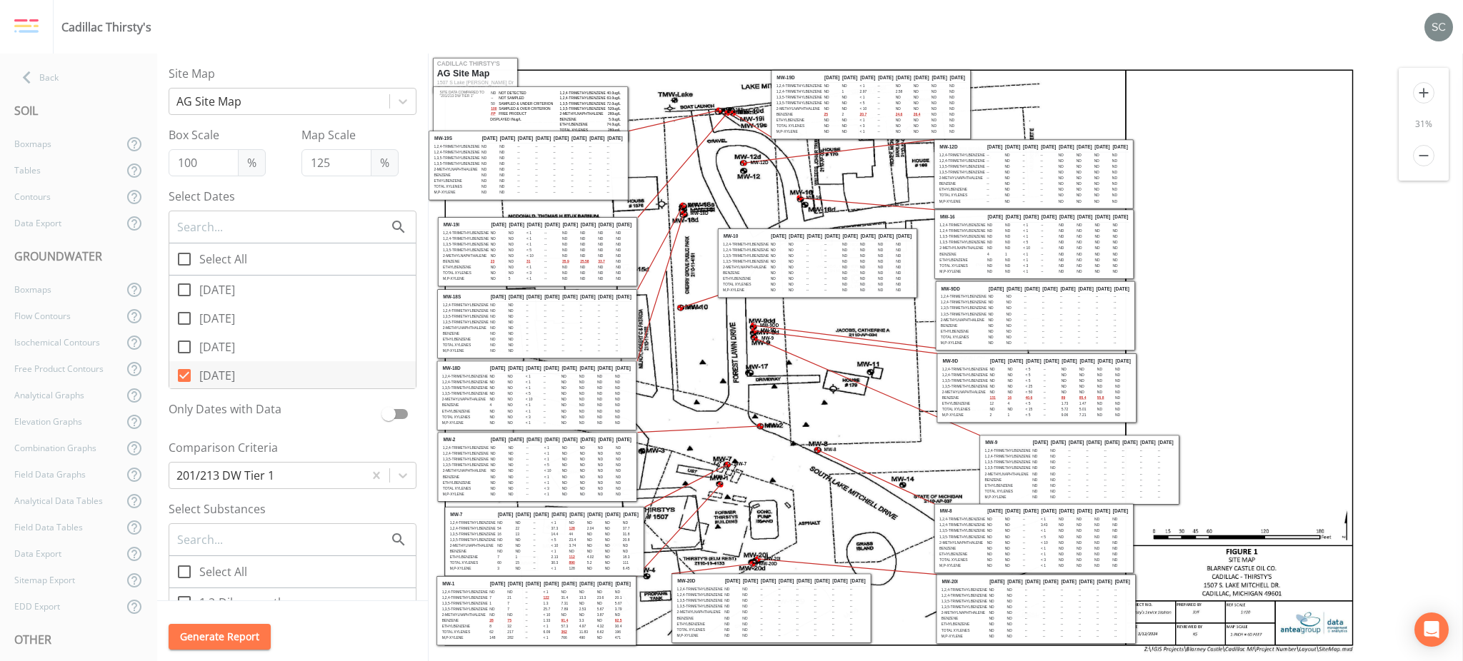
checkbox input "true"
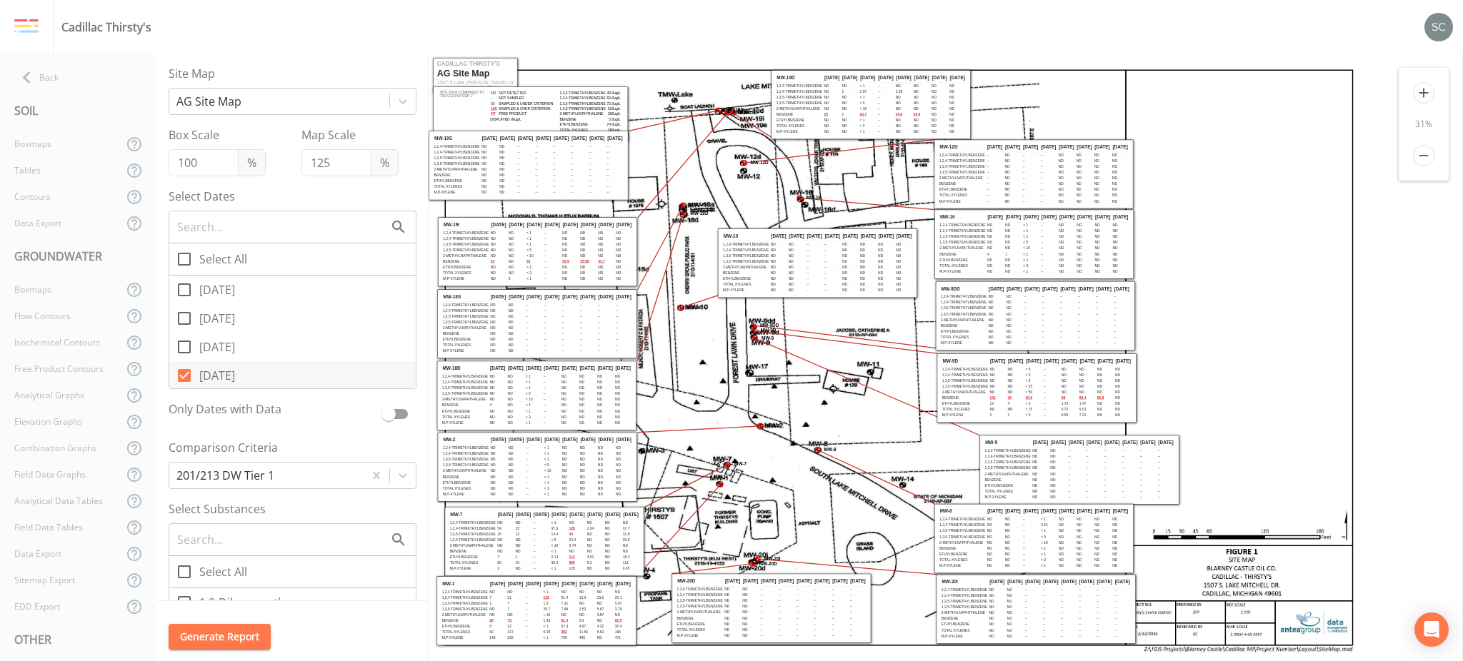
checkbox input "true"
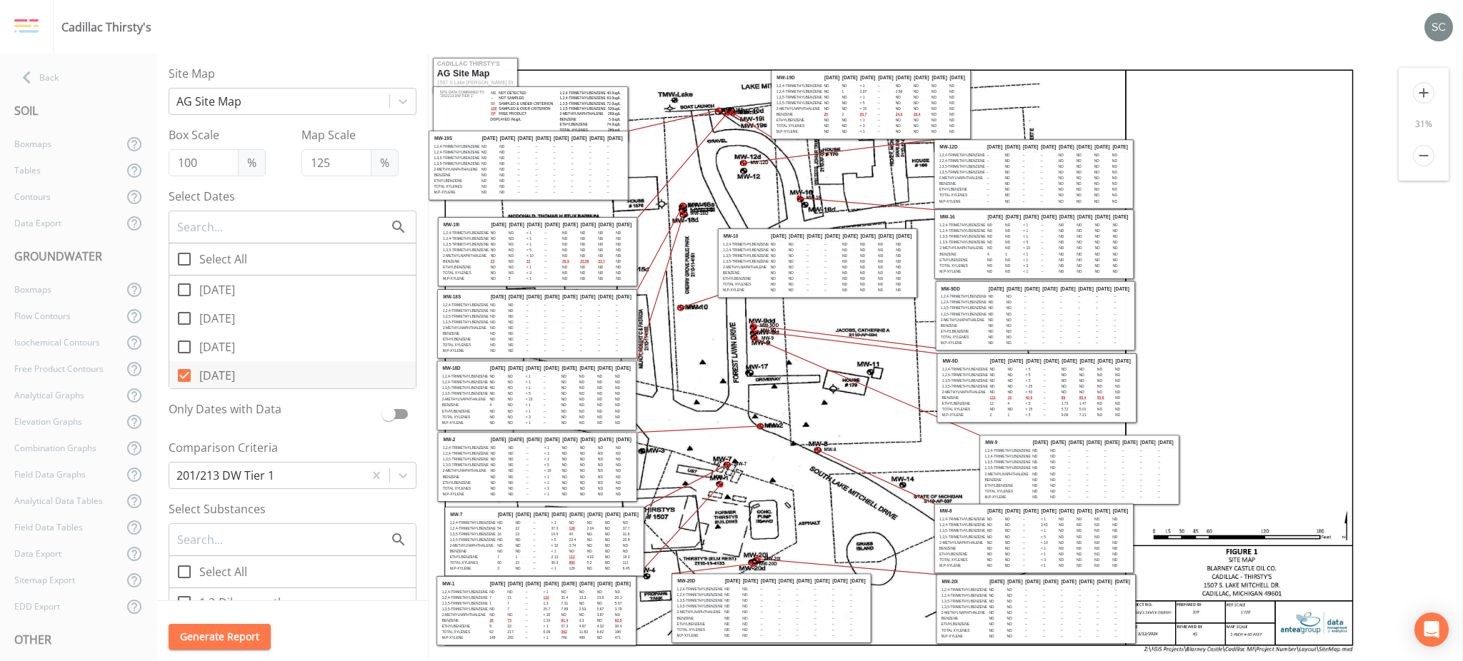
checkbox input "true"
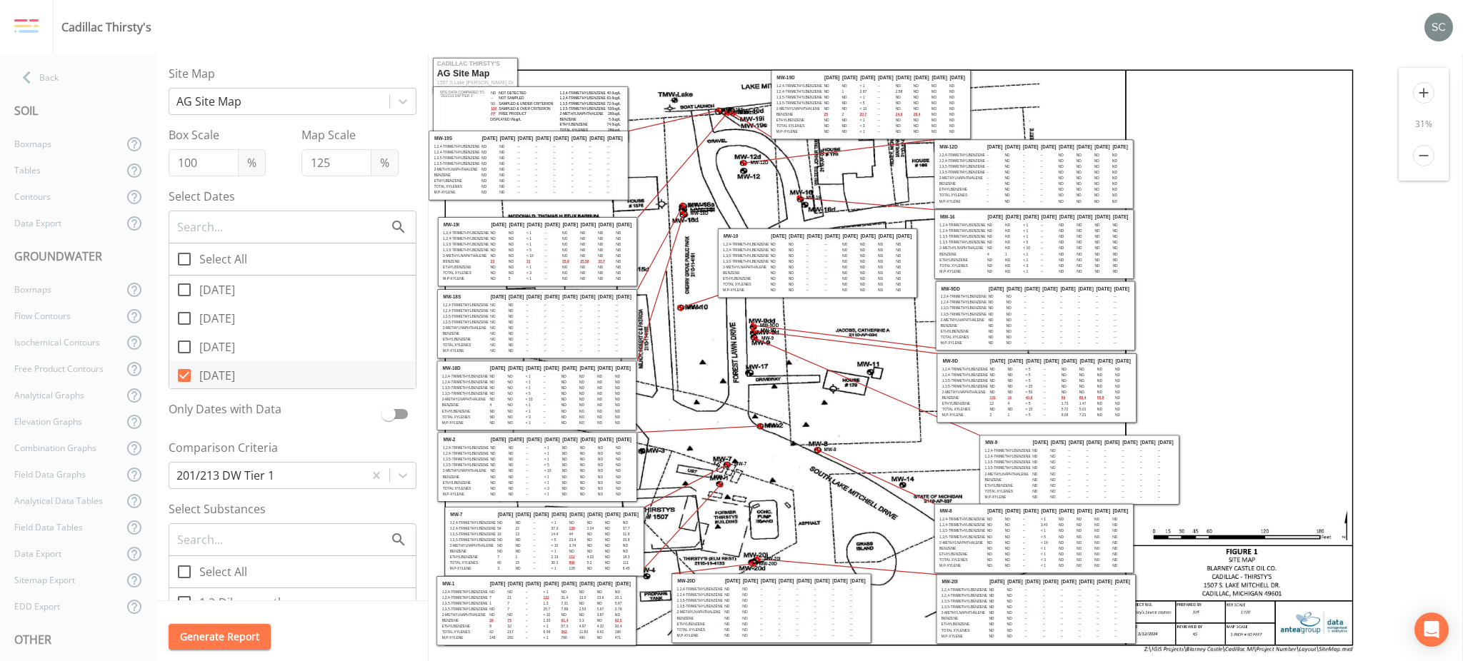
checkbox input "true"
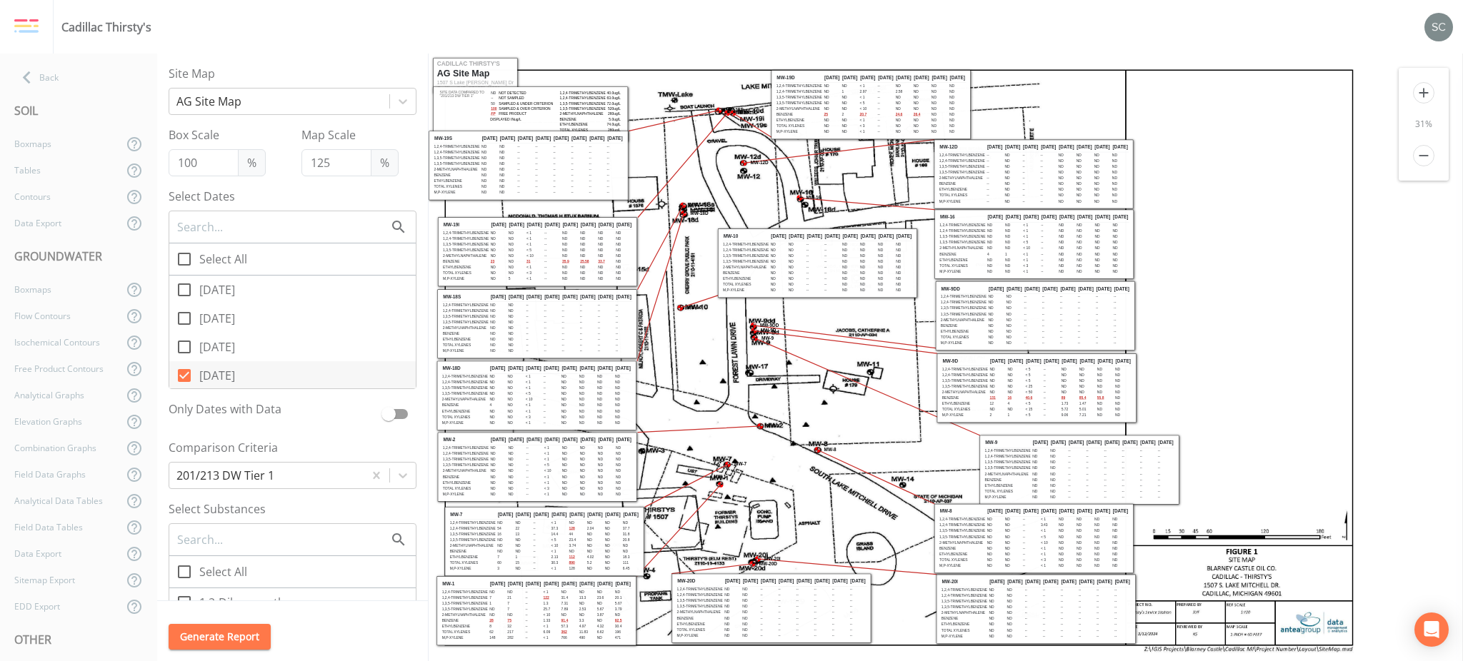
checkbox input "true"
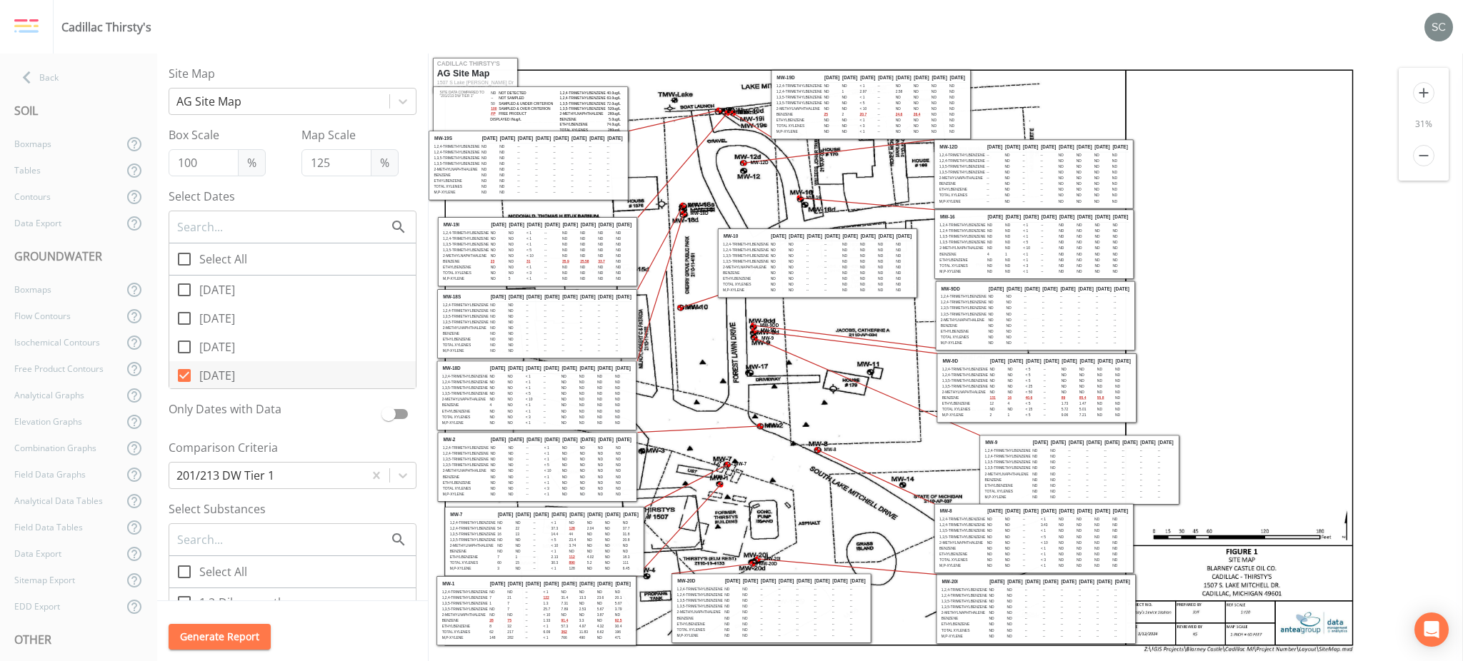
checkbox input "true"
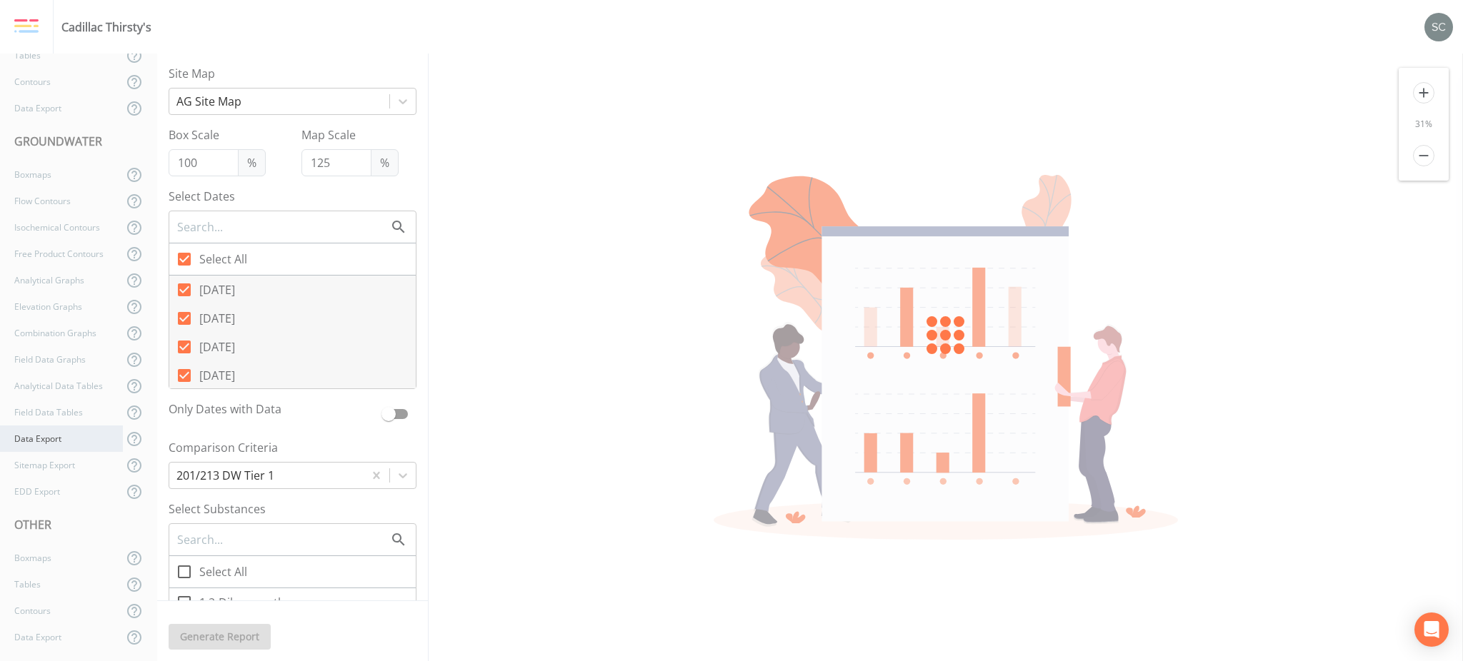
scroll to position [117, 0]
click at [71, 385] on div "Analytical Data Tables" at bounding box center [61, 384] width 123 height 26
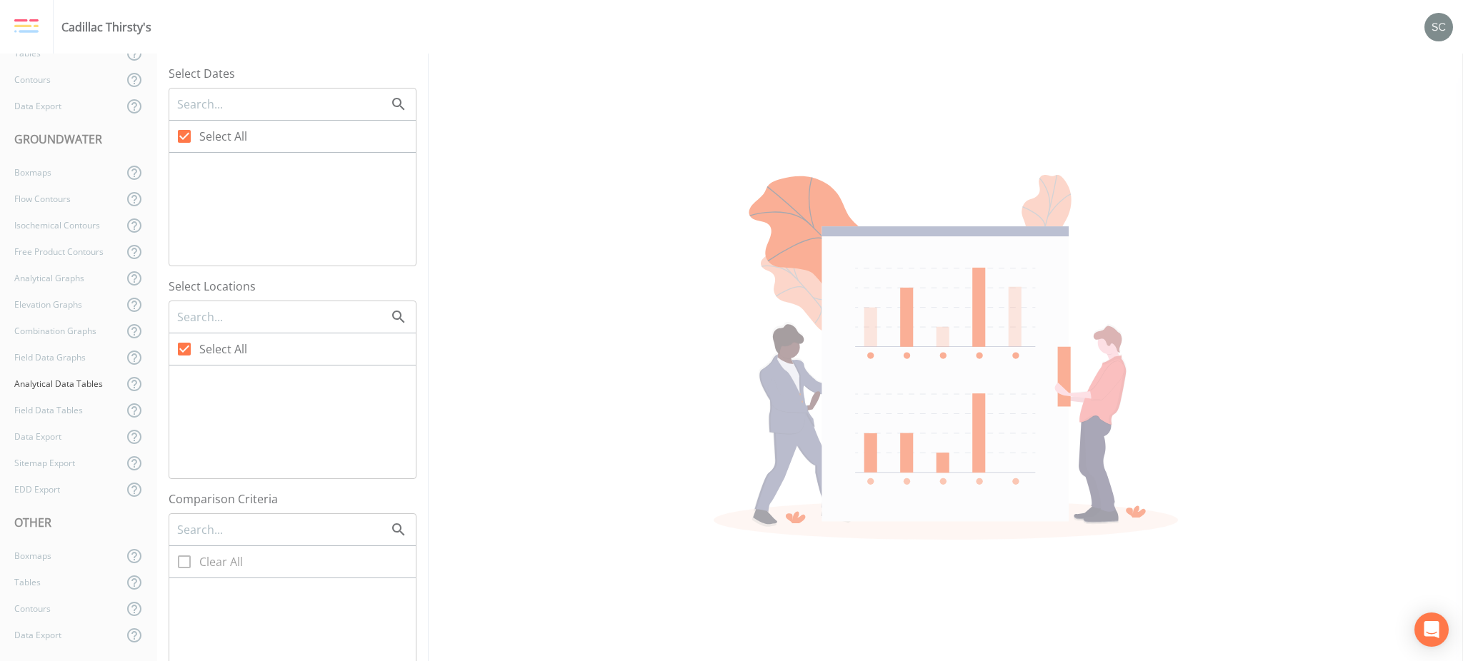
checkbox input "false"
checkbox input "true"
checkbox input "false"
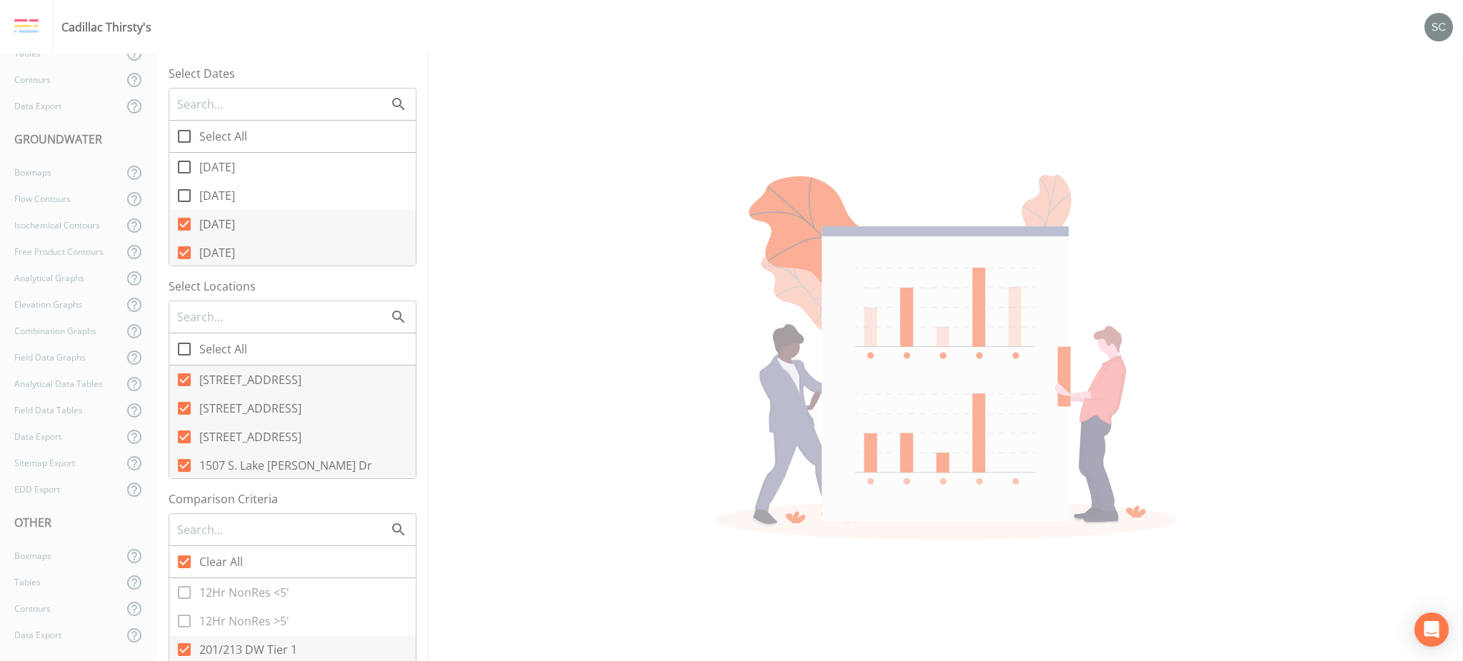
click at [236, 138] on span "Select All" at bounding box center [223, 136] width 48 height 17
click at [184, 136] on input "Select All" at bounding box center [176, 128] width 14 height 14
checkbox input "true"
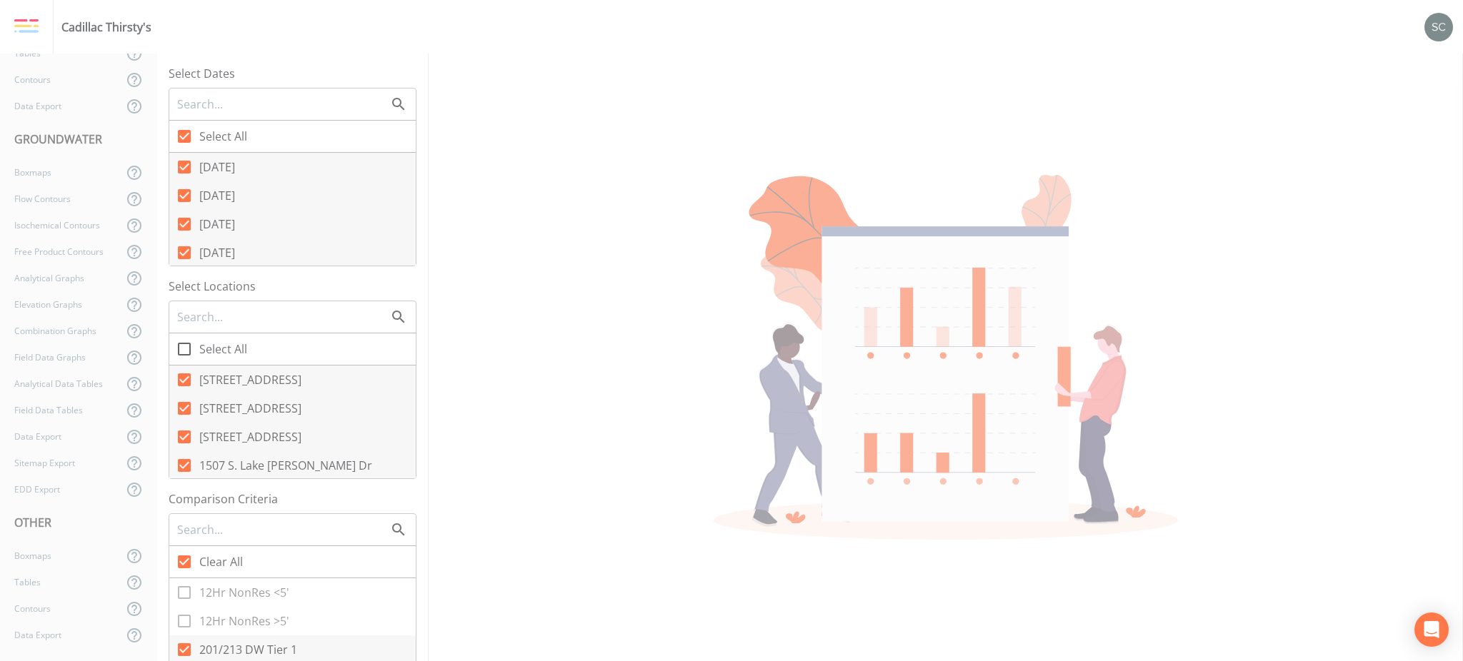
click at [234, 132] on span "Select All" at bounding box center [223, 136] width 48 height 17
click at [184, 132] on input "Select All" at bounding box center [176, 128] width 14 height 14
checkbox input "false"
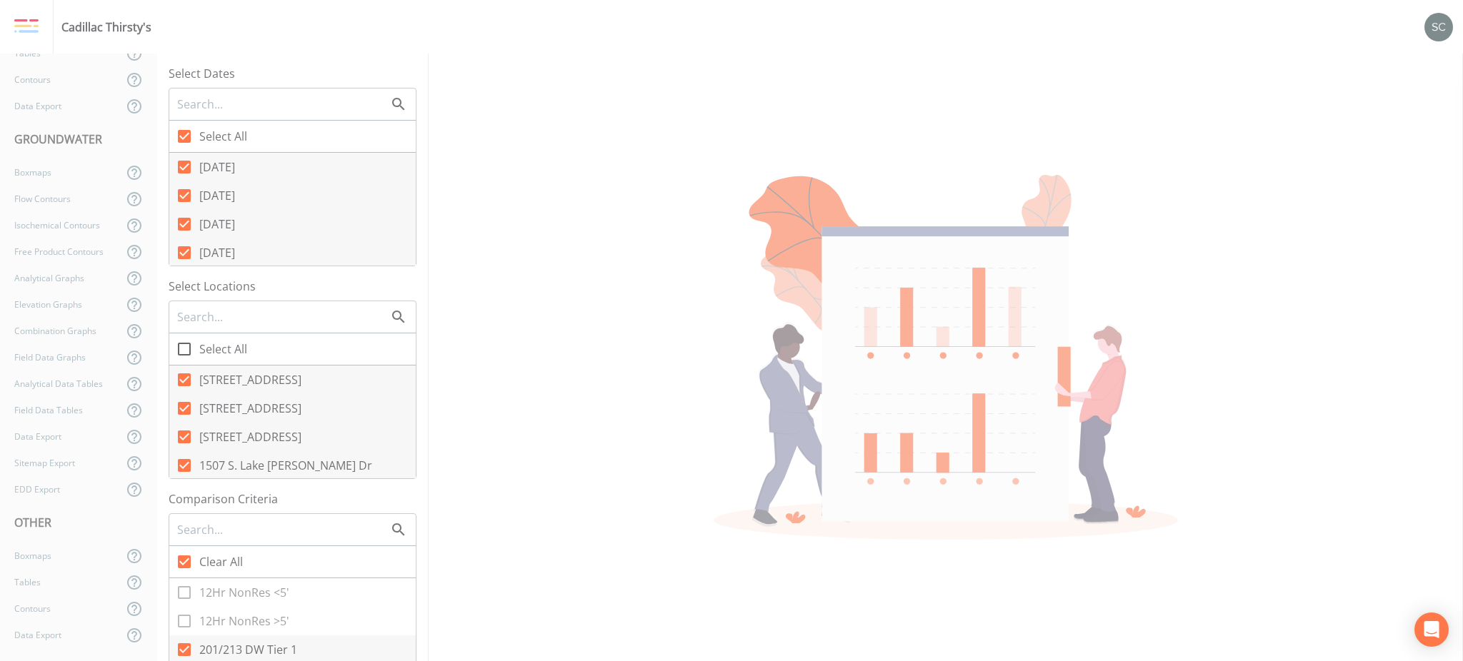
checkbox input "false"
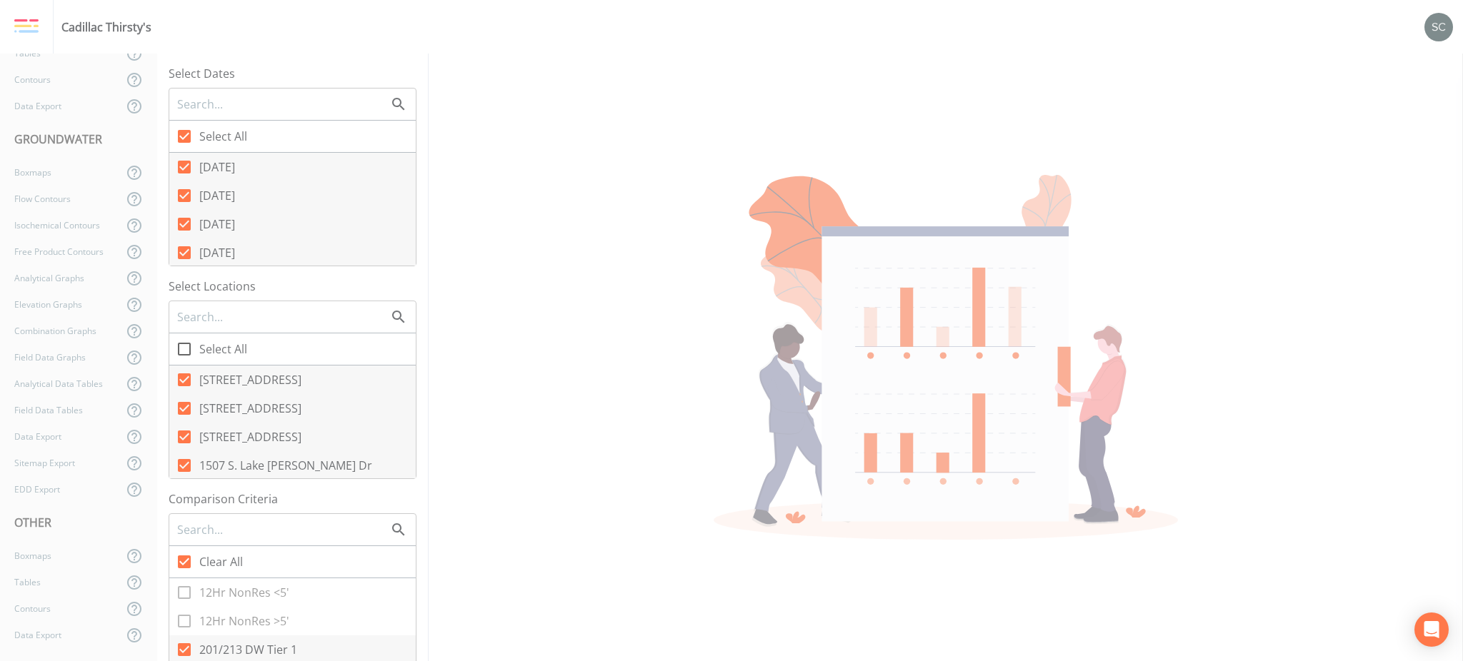
checkbox input "false"
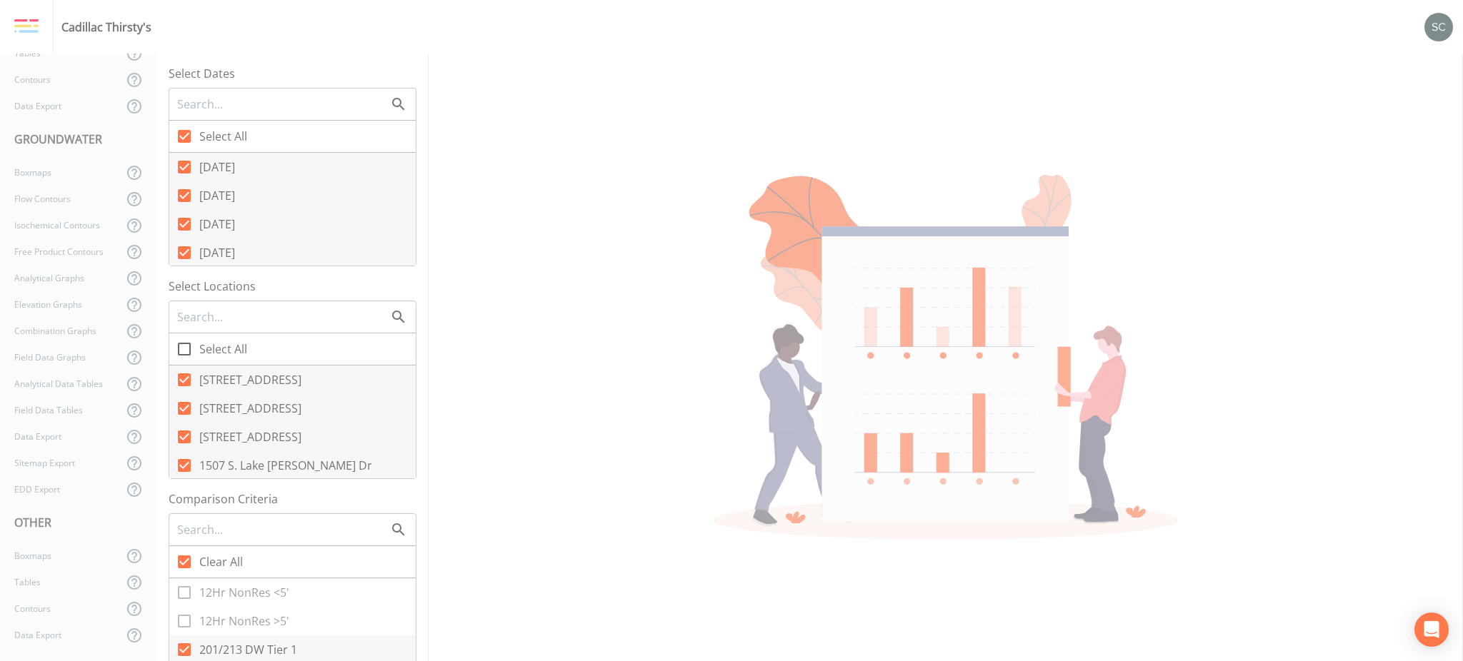
checkbox input "false"
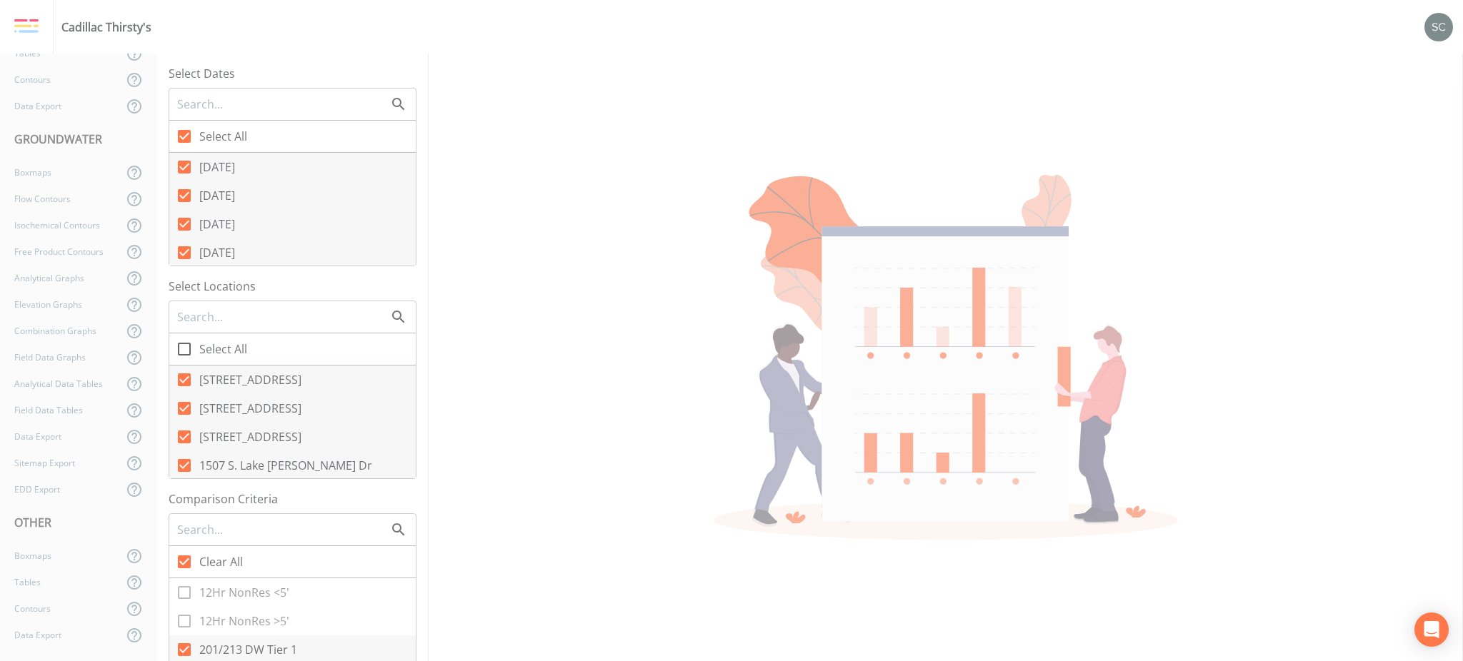
checkbox input "false"
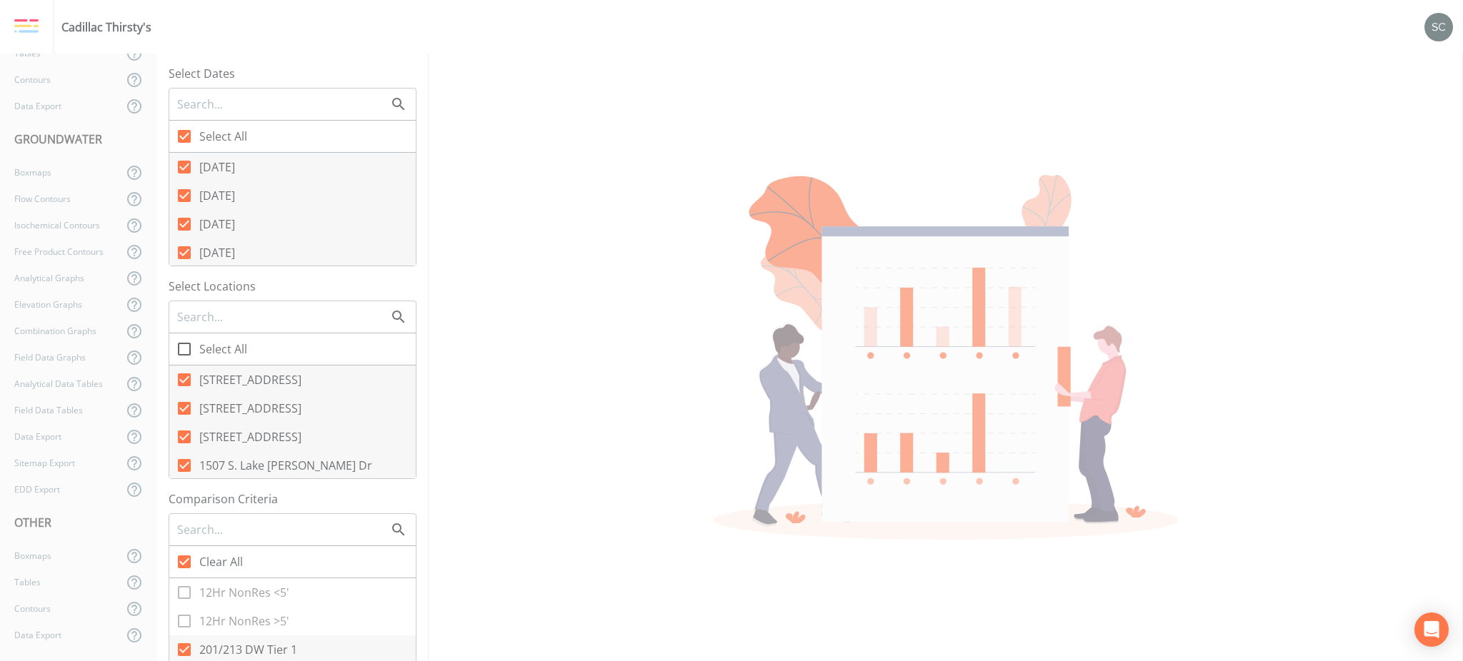
checkbox input "false"
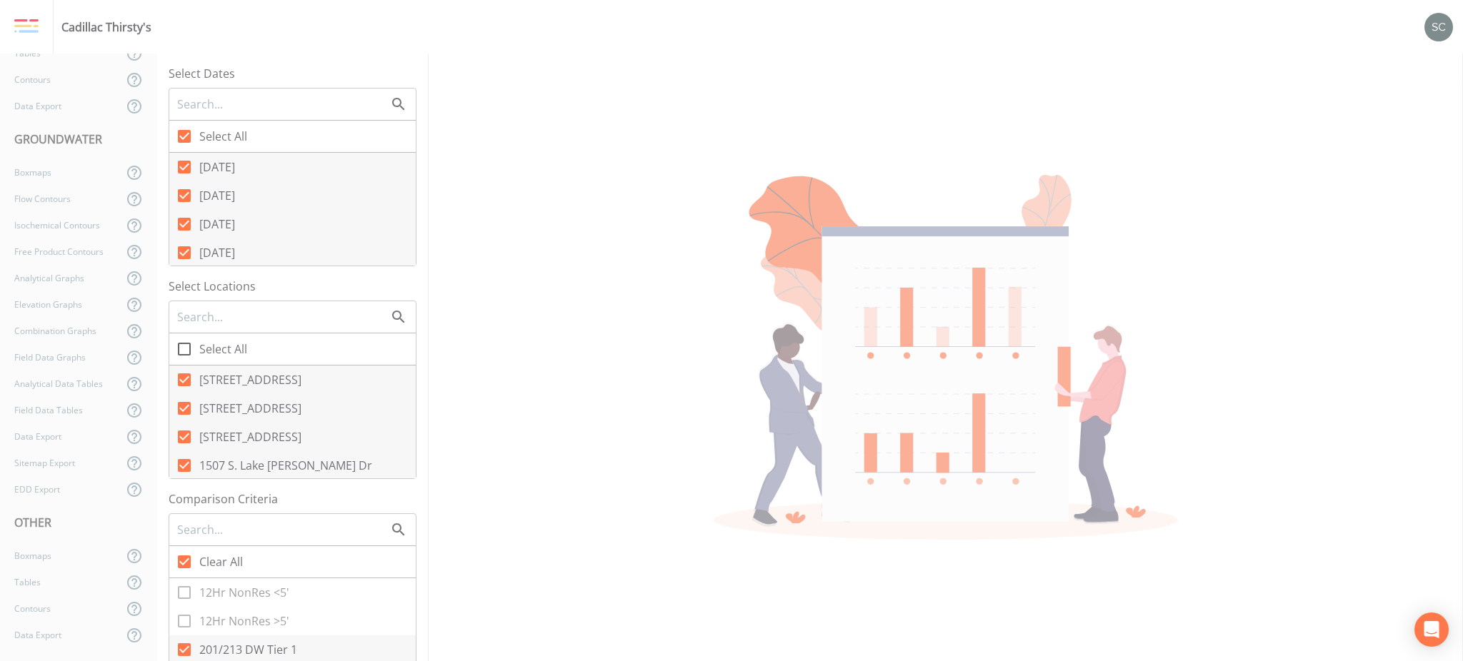
checkbox input "false"
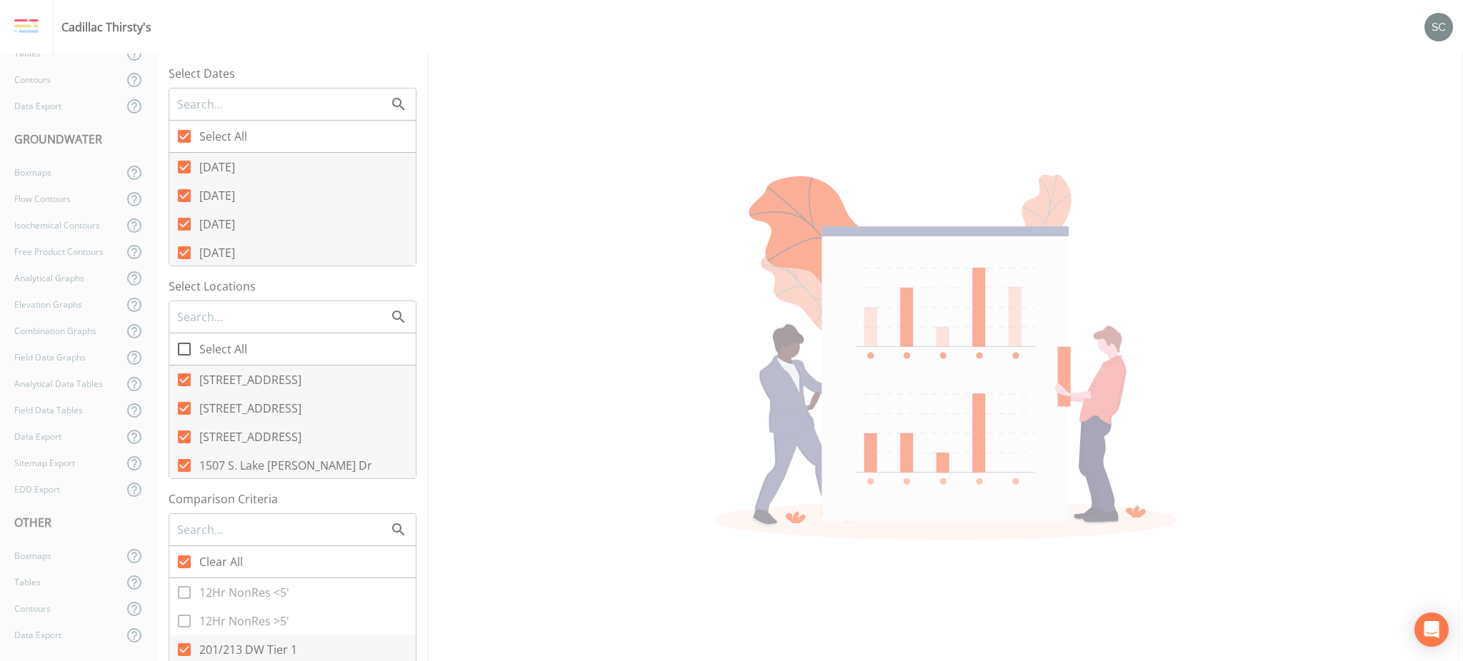
checkbox input "false"
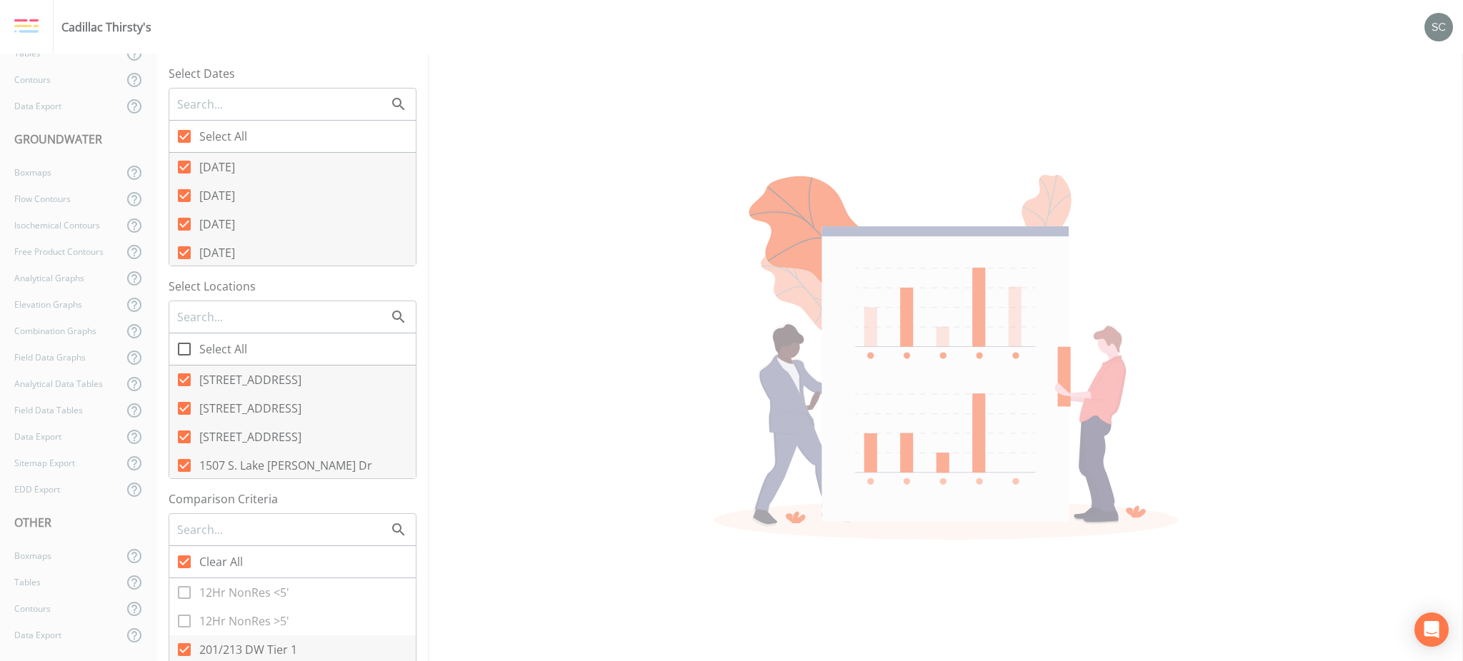
checkbox input "false"
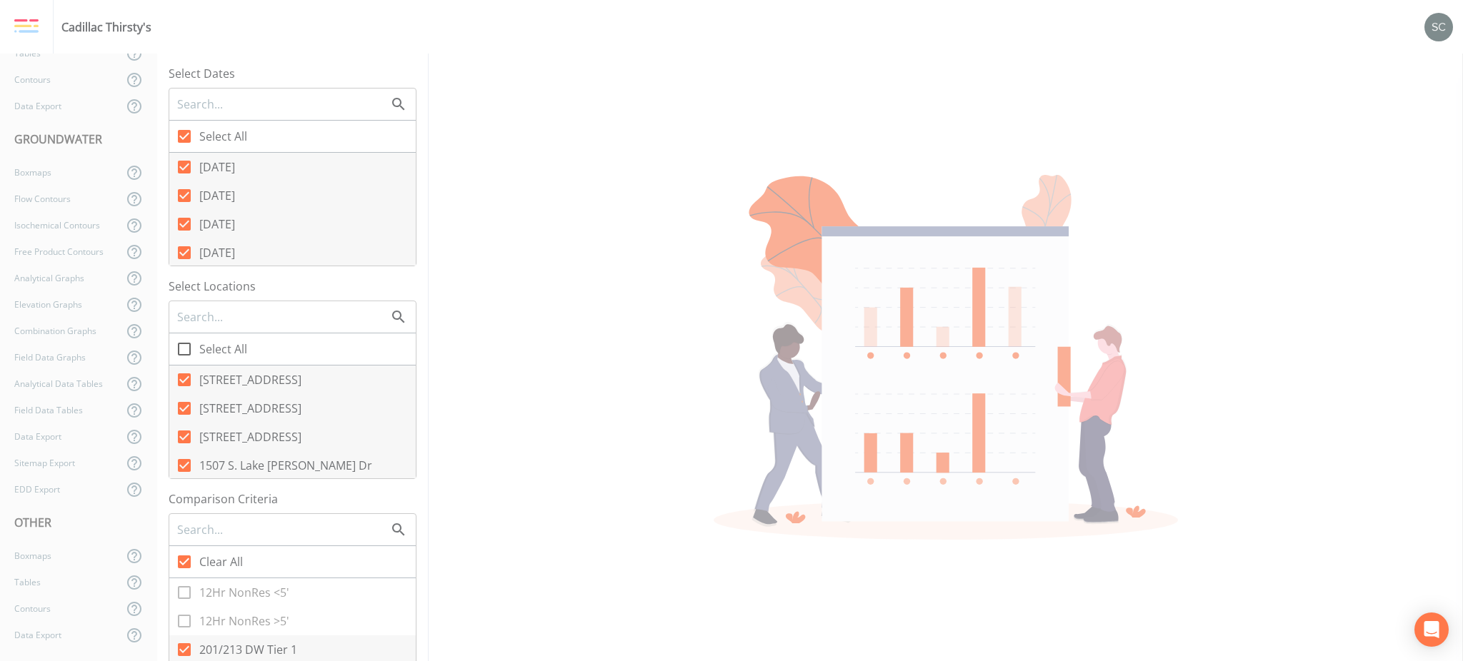
checkbox input "false"
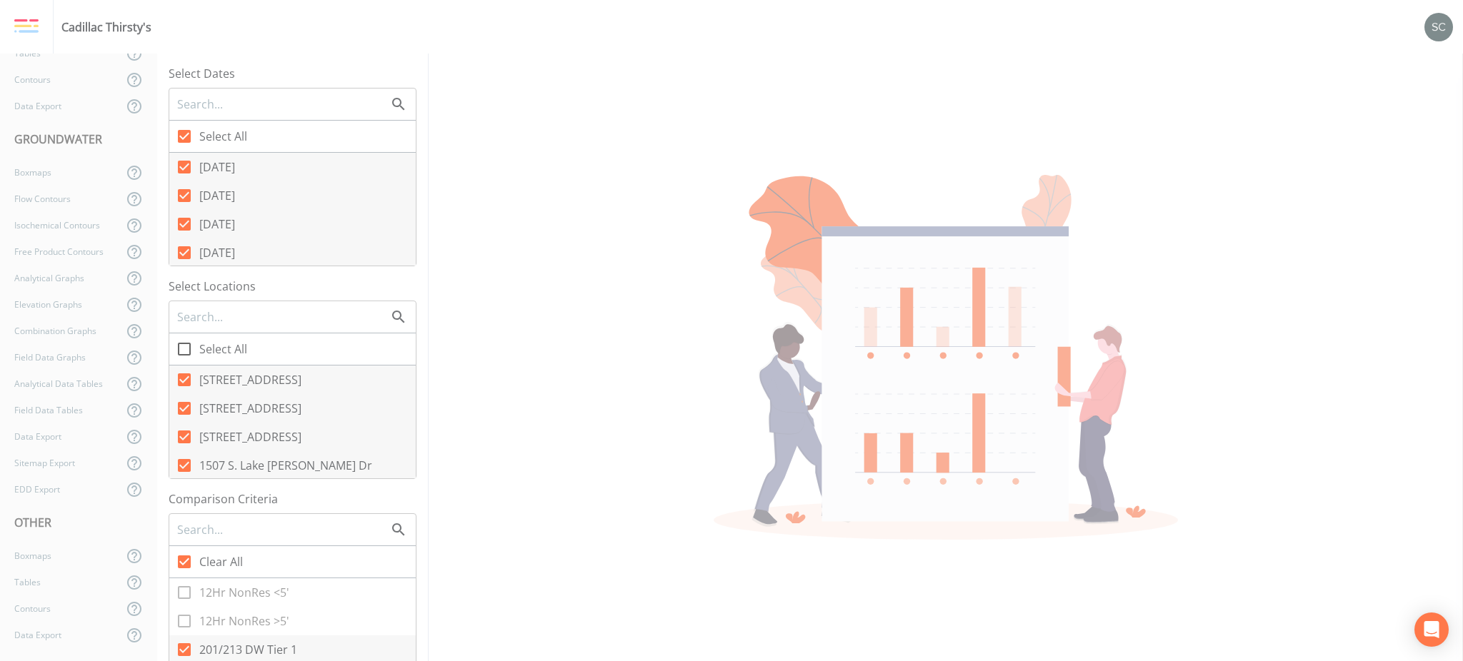
checkbox input "false"
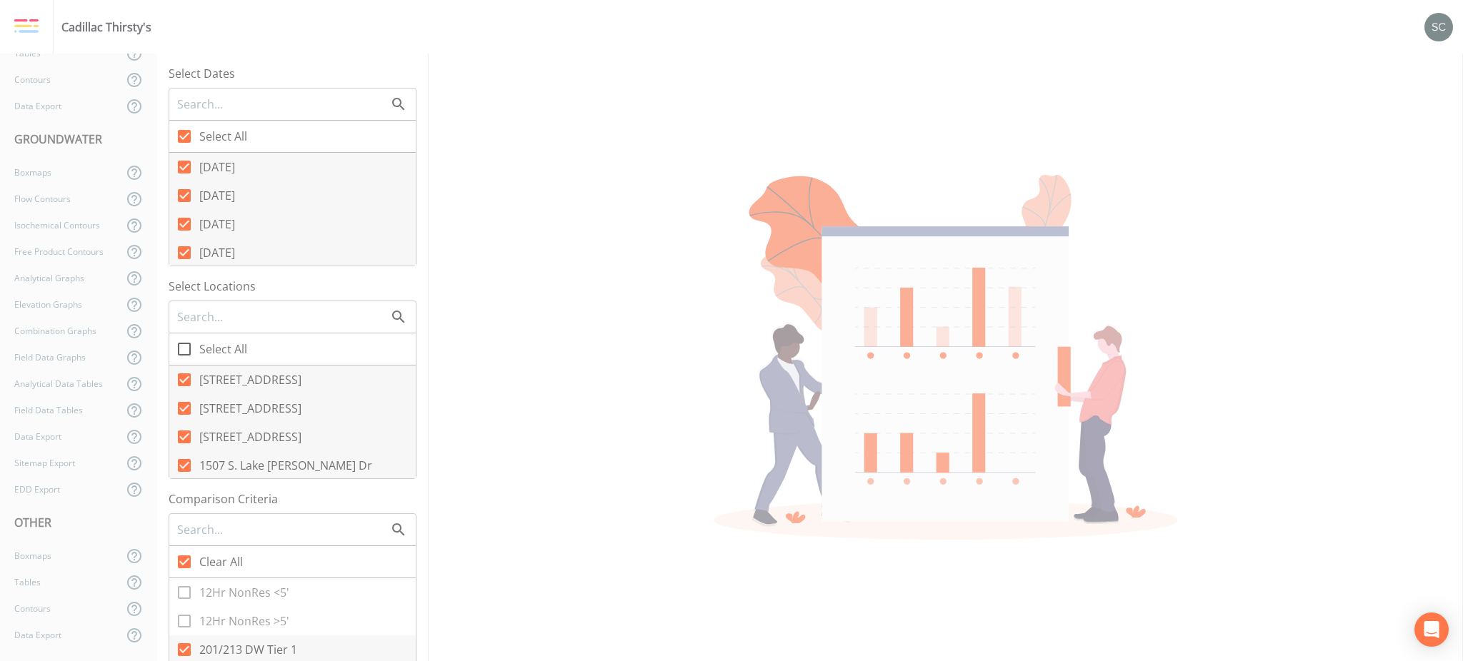
checkbox input "false"
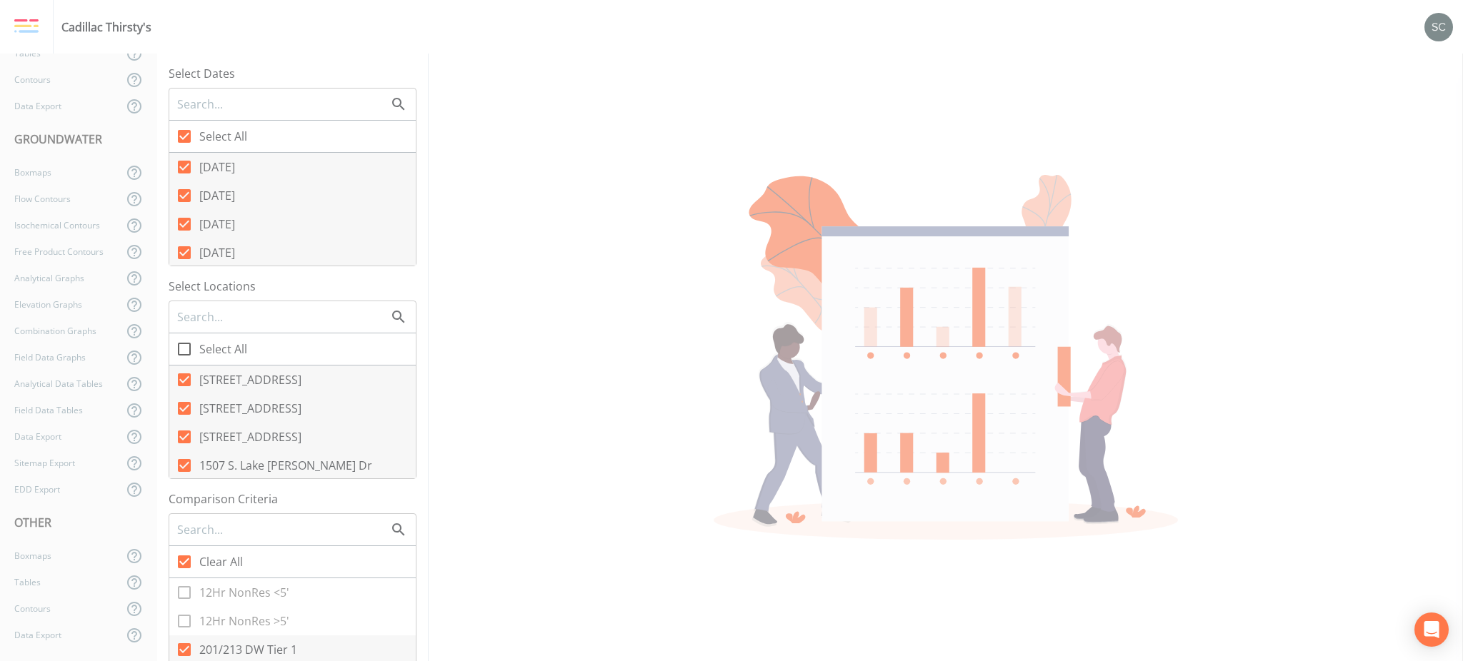
checkbox input "false"
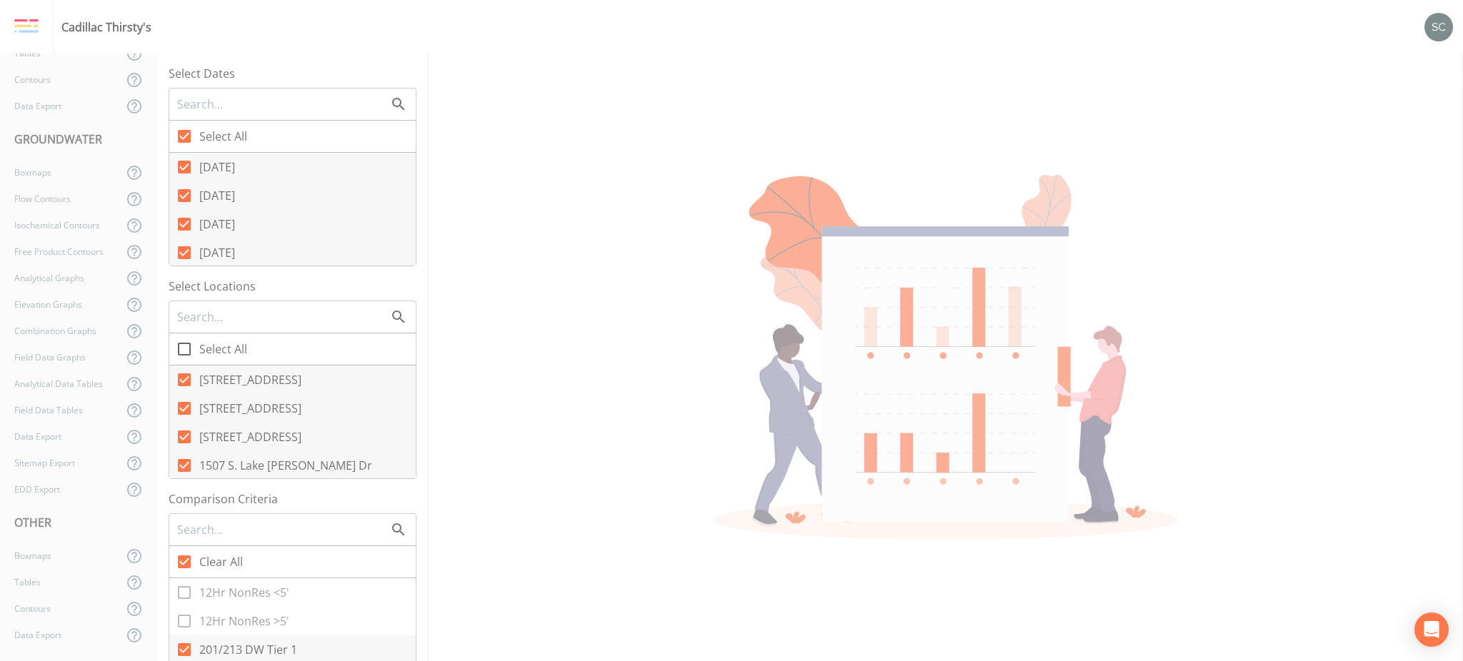
checkbox input "false"
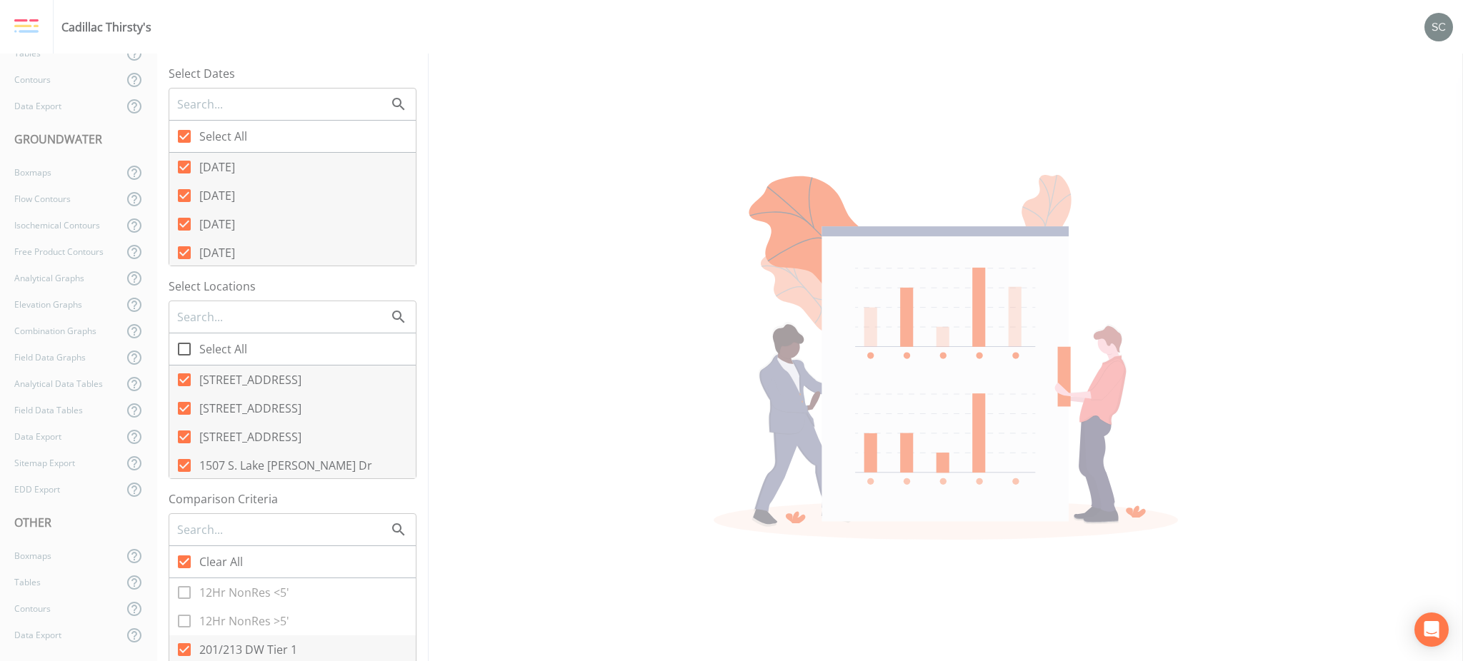
checkbox input "false"
click at [71, 428] on div "Data Export" at bounding box center [61, 436] width 123 height 26
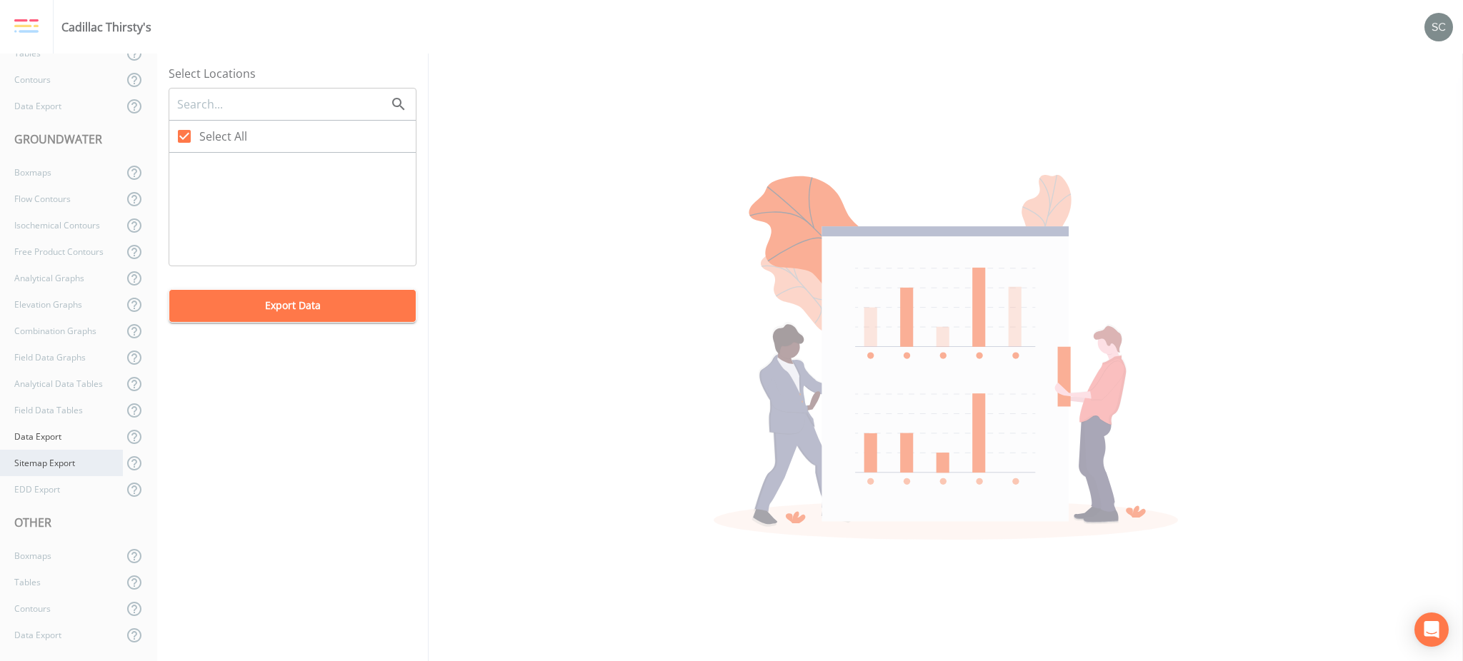
checkbox input "true"
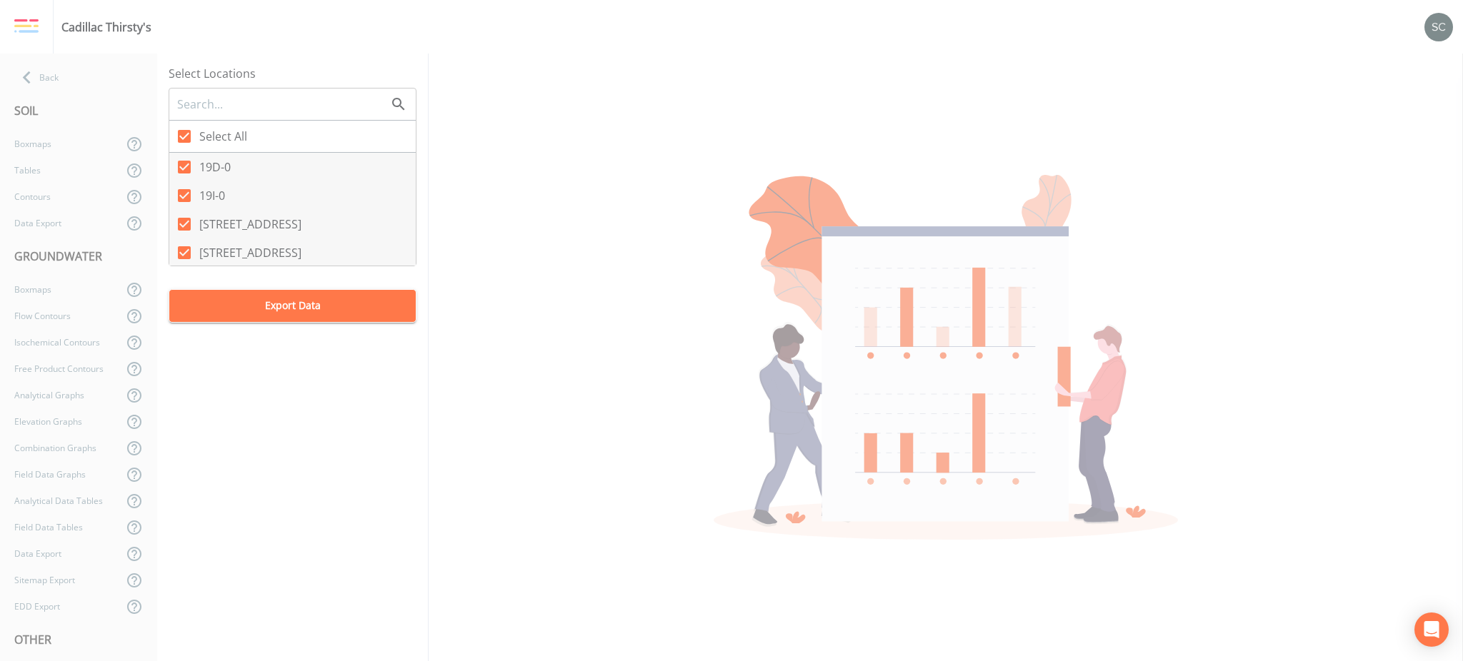
click at [44, 91] on div "SOIL" at bounding box center [78, 111] width 157 height 40
click at [56, 74] on div "Back" at bounding box center [71, 77] width 143 height 26
select select "4f082be6-97a7-4f70-a81f-c26a4e896ad7"
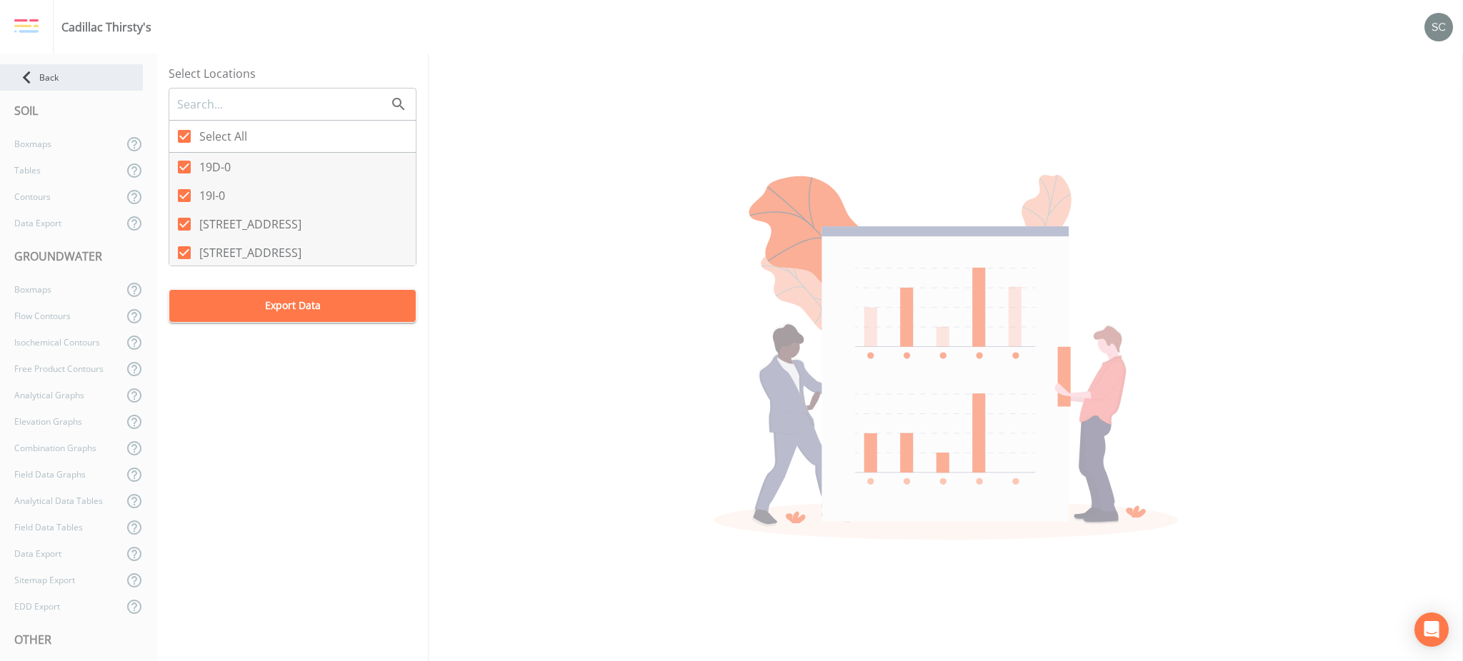
select select "4f082be6-97a7-4f70-a81f-c26a4e896ad7"
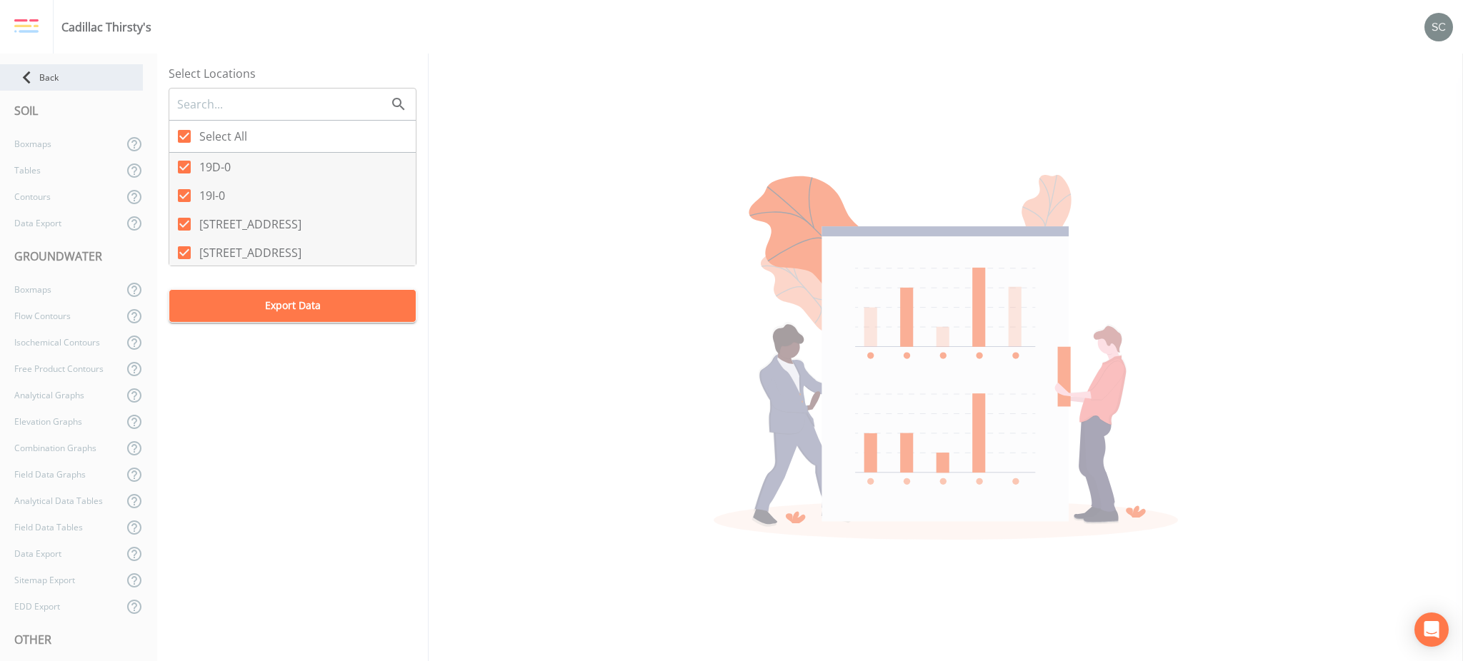
select select "4f082be6-97a7-4f70-a81f-c26a4e896ad7"
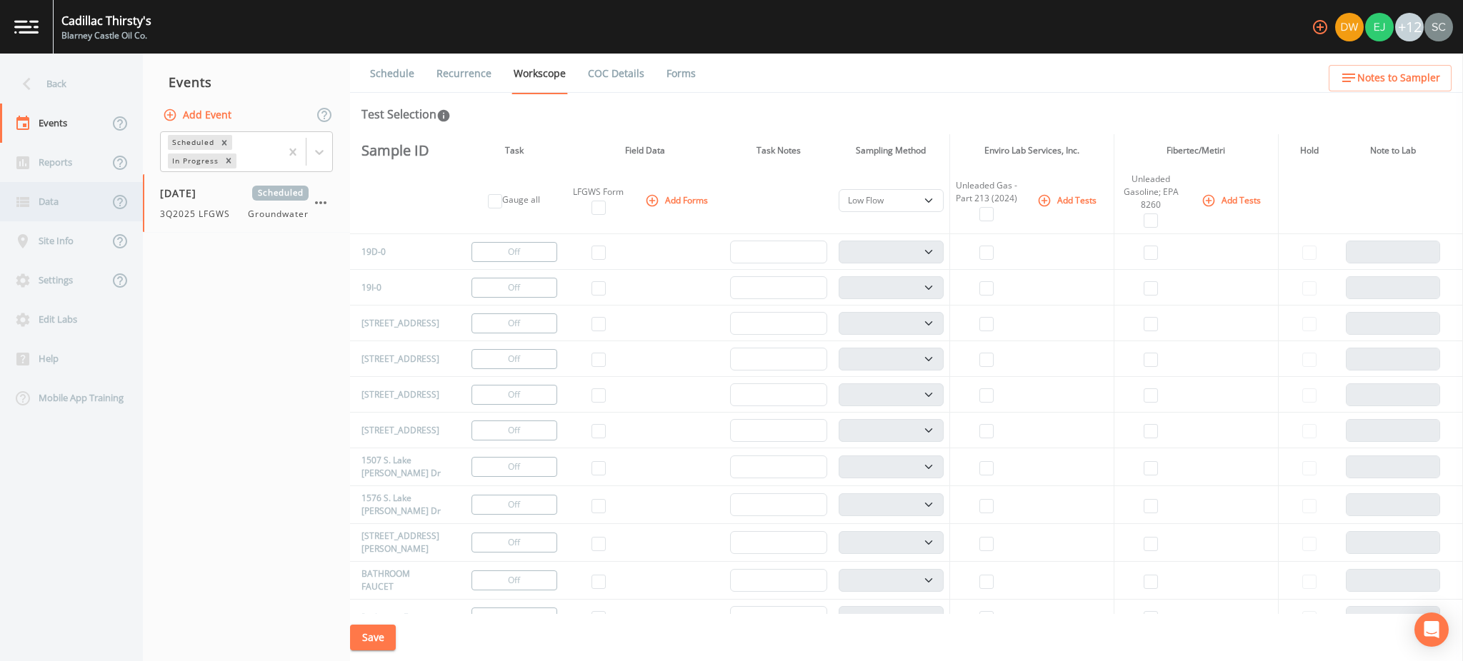
click at [78, 204] on div "Data" at bounding box center [54, 201] width 109 height 39
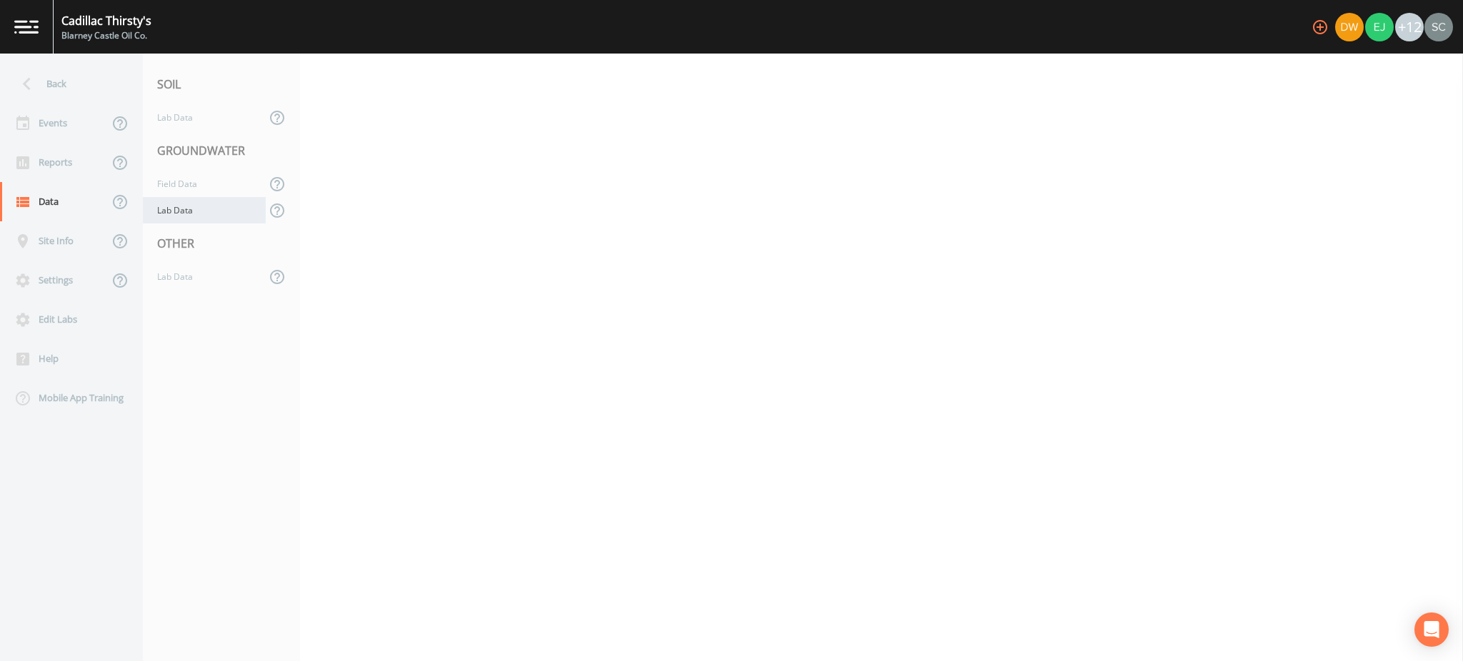
click at [185, 210] on div "Lab Data" at bounding box center [204, 210] width 123 height 26
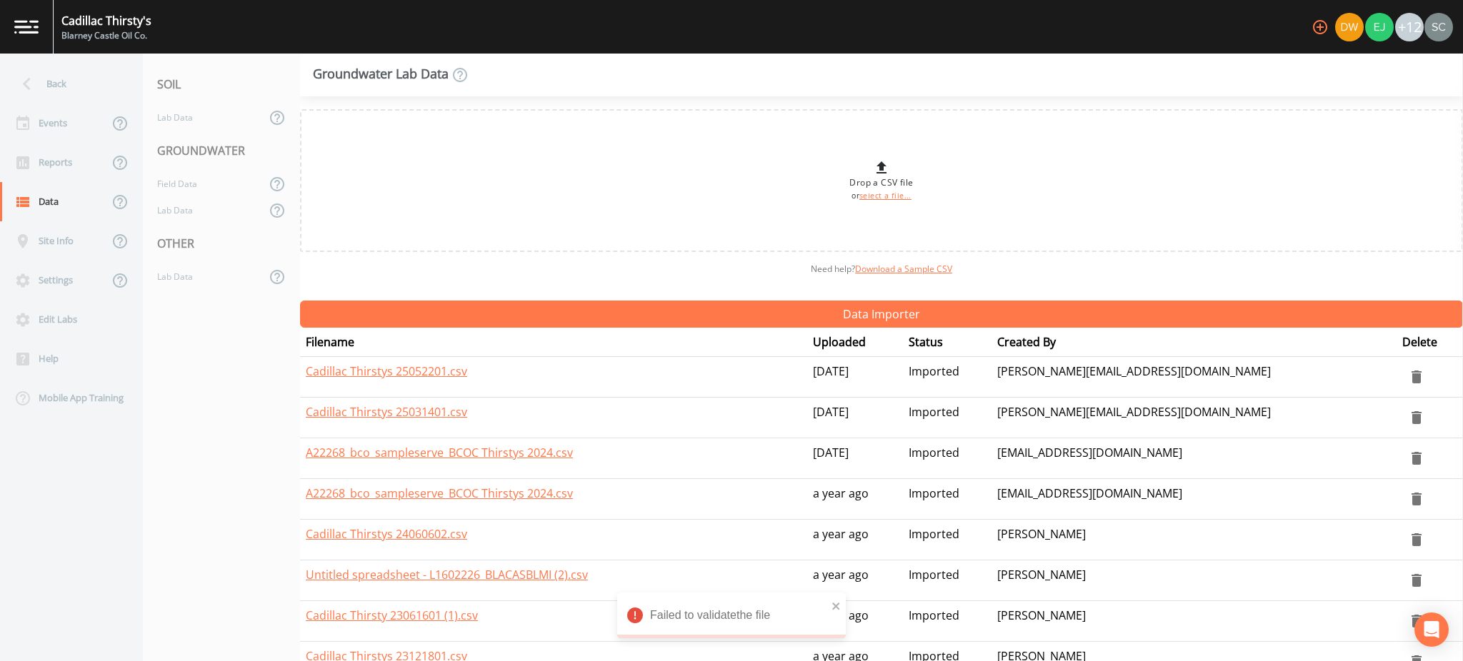
click at [830, 603] on div "Failed to validatethe file" at bounding box center [731, 616] width 229 height 46
click at [835, 603] on icon "close" at bounding box center [836, 606] width 10 height 11
click at [901, 186] on div "Drop a CSV file or select a file..." at bounding box center [881, 180] width 64 height 43
click at [712, 621] on div "Failed to validatethe file" at bounding box center [731, 616] width 229 height 46
click at [640, 616] on icon "Notifications Alt+T" at bounding box center [635, 616] width 16 height 16
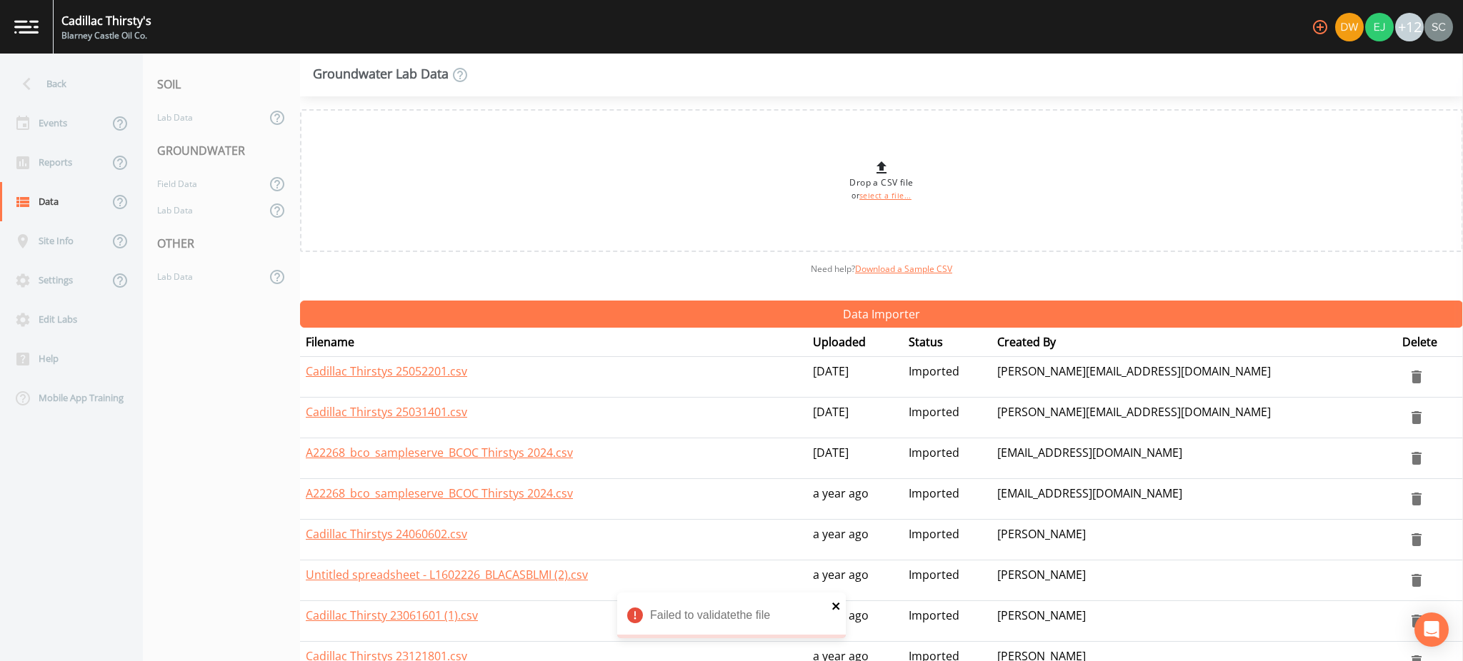
click at [835, 606] on icon "close" at bounding box center [835, 606] width 7 height 7
click at [897, 199] on link "select a file..." at bounding box center [885, 196] width 52 height 10
click at [838, 608] on icon "close" at bounding box center [835, 606] width 7 height 7
click at [921, 263] on link "Download a Sample CSV" at bounding box center [903, 269] width 97 height 12
